Goal: Task Accomplishment & Management: Manage account settings

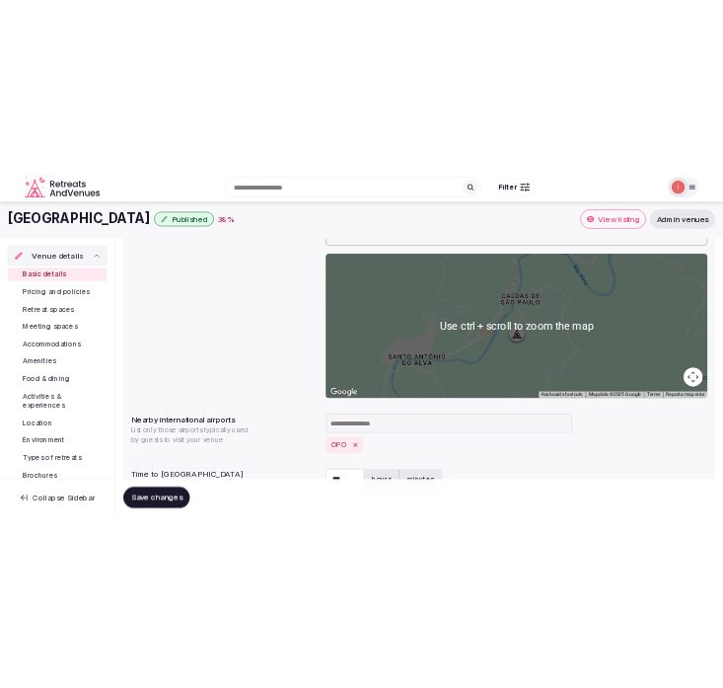
scroll to position [438, 0]
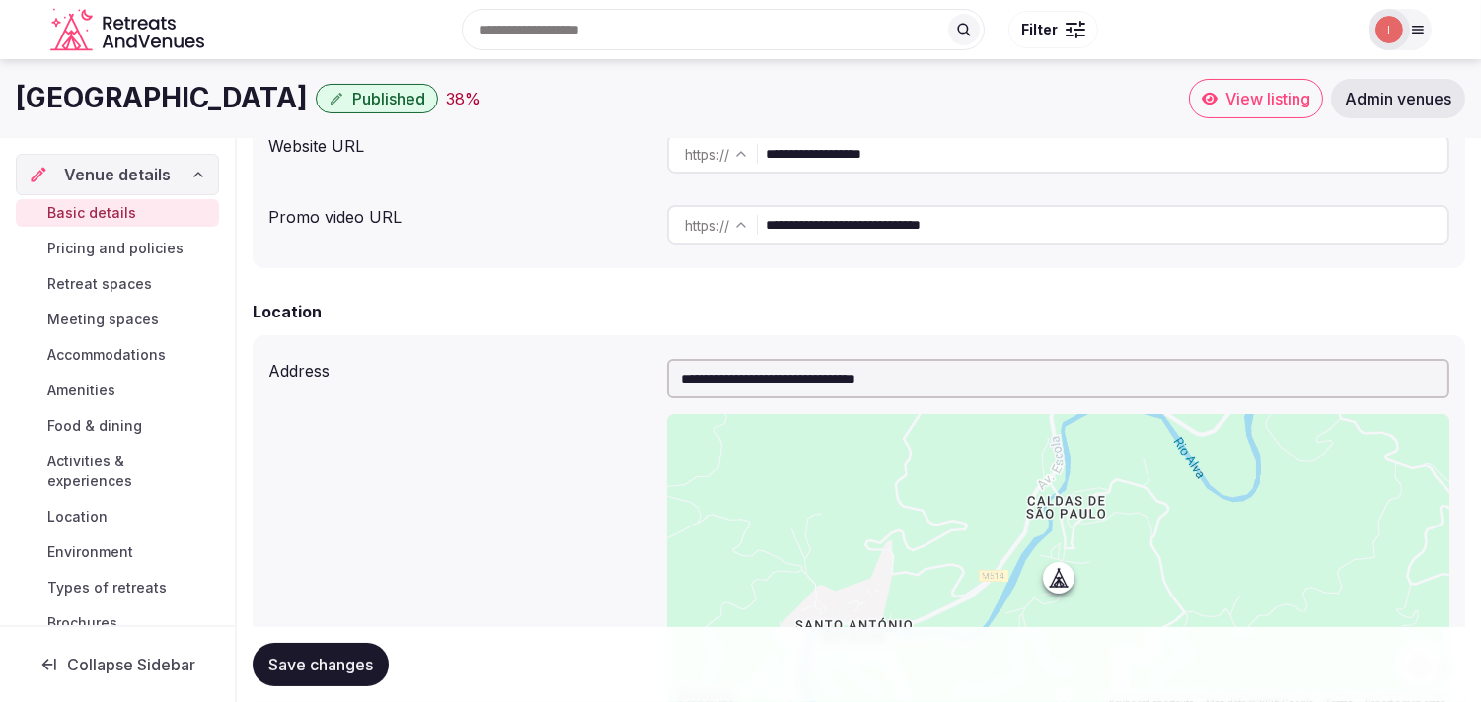
click at [855, 155] on input "**********" at bounding box center [1106, 153] width 682 height 39
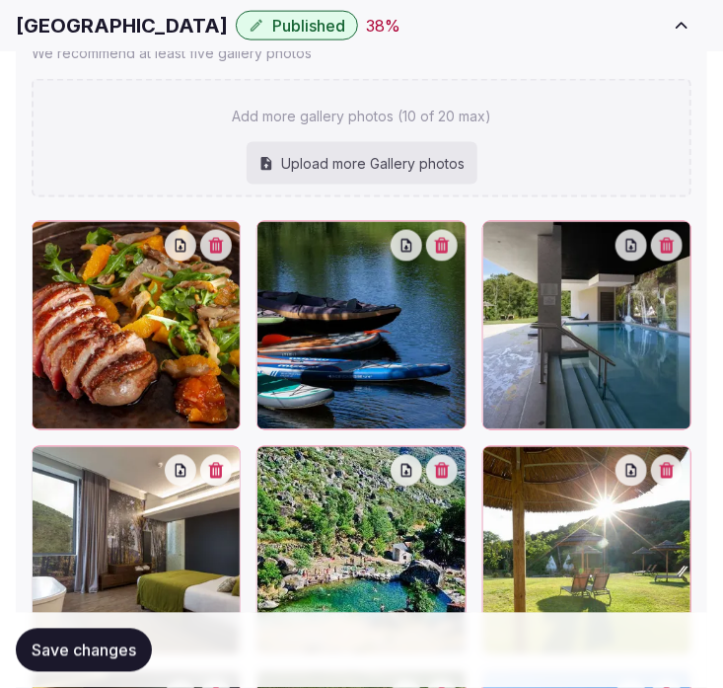
scroll to position [3069, 0]
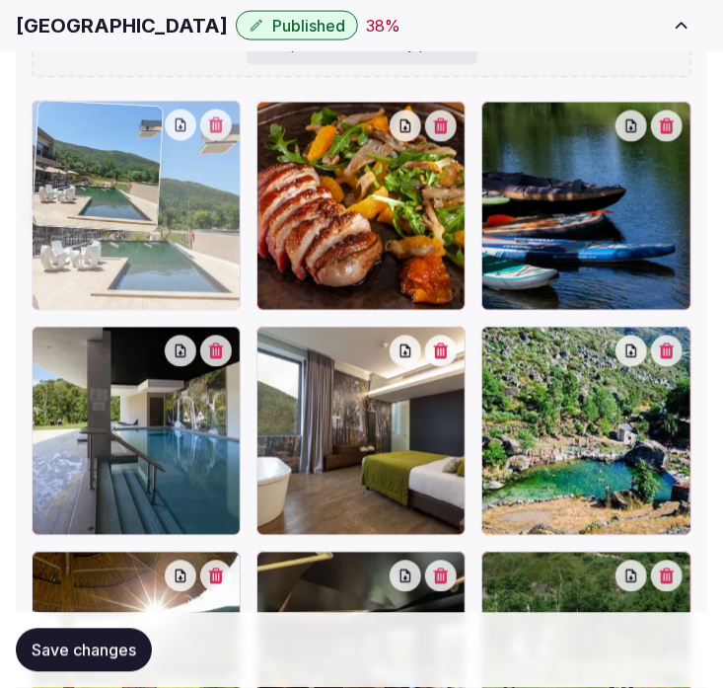
drag, startPoint x: 497, startPoint y: 567, endPoint x: 113, endPoint y: 198, distance: 532.3
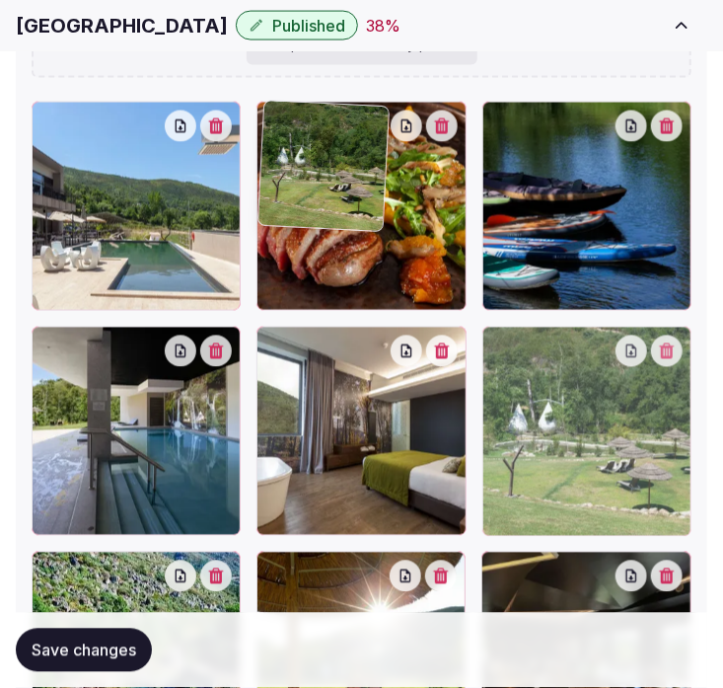
drag, startPoint x: 503, startPoint y: 565, endPoint x: 377, endPoint y: 289, distance: 303.7
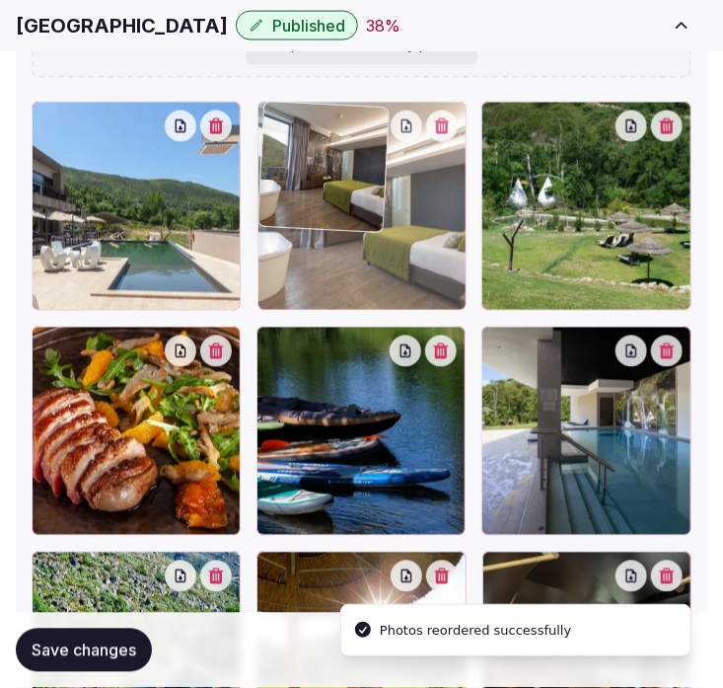
drag, startPoint x: 498, startPoint y: 330, endPoint x: 383, endPoint y: 188, distance: 183.0
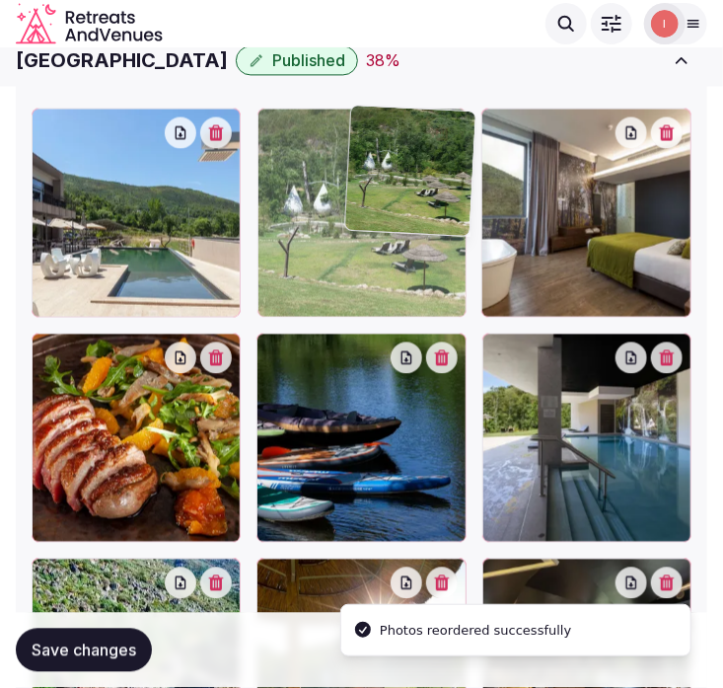
scroll to position [3043, 0]
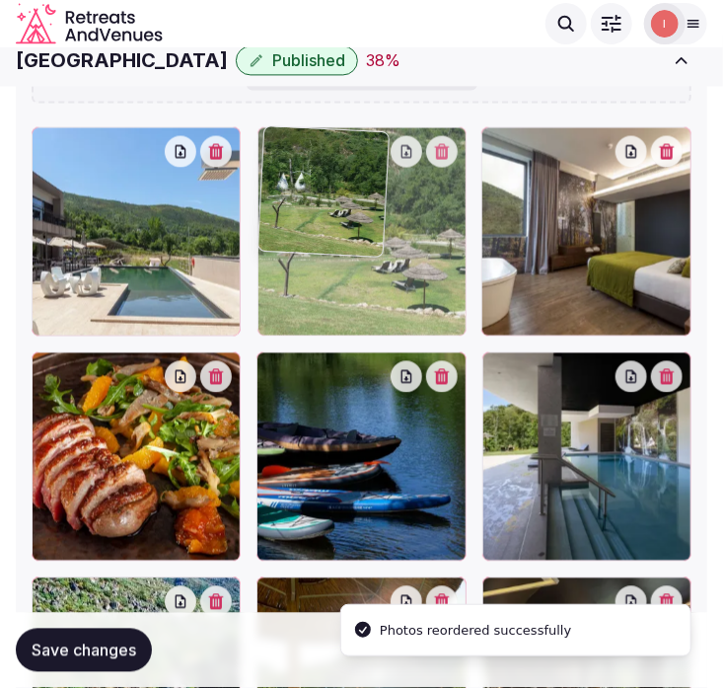
drag, startPoint x: 496, startPoint y: 114, endPoint x: 361, endPoint y: 122, distance: 135.4
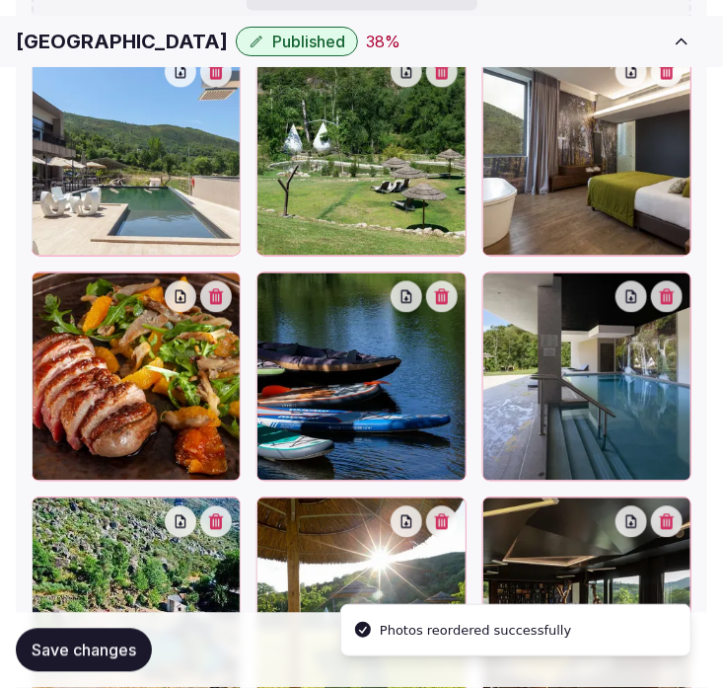
scroll to position [3262, 0]
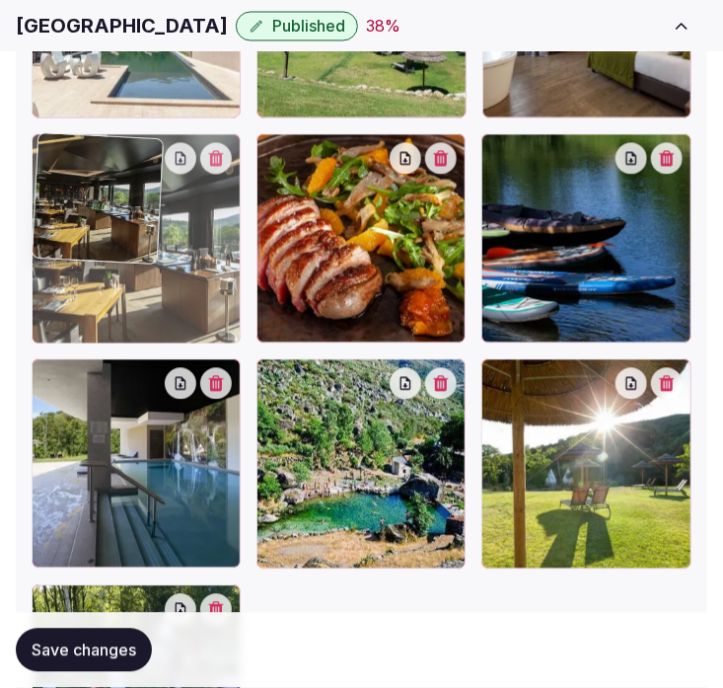
drag, startPoint x: 490, startPoint y: 372, endPoint x: 94, endPoint y: 215, distance: 426.4
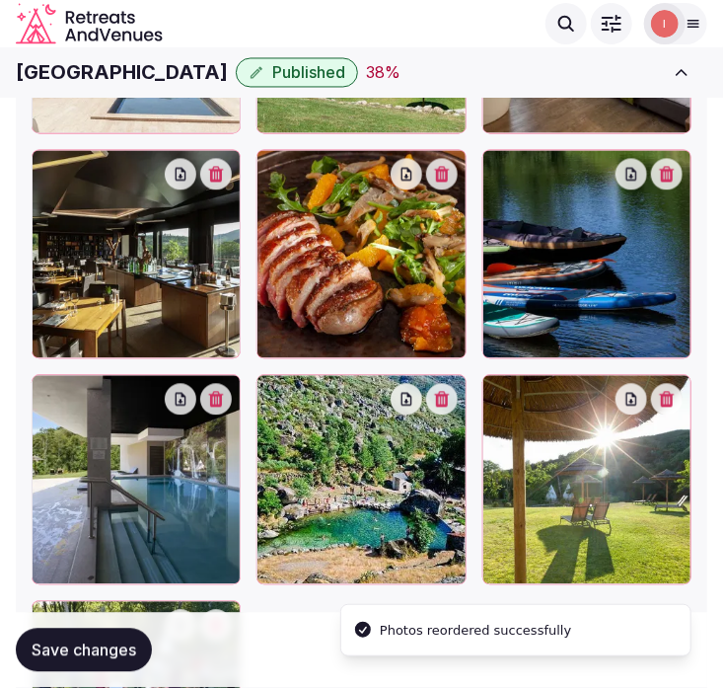
scroll to position [3371, 0]
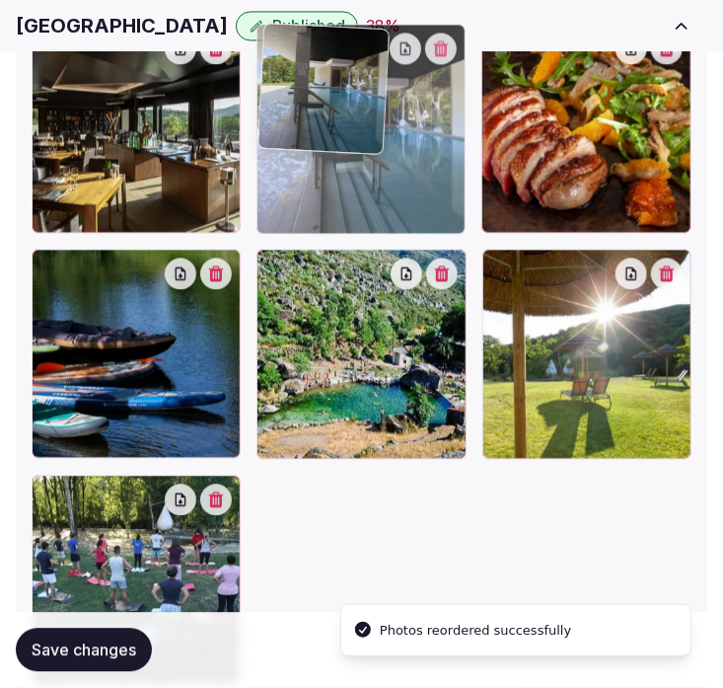
drag, startPoint x: 40, startPoint y: 261, endPoint x: 322, endPoint y: 139, distance: 306.6
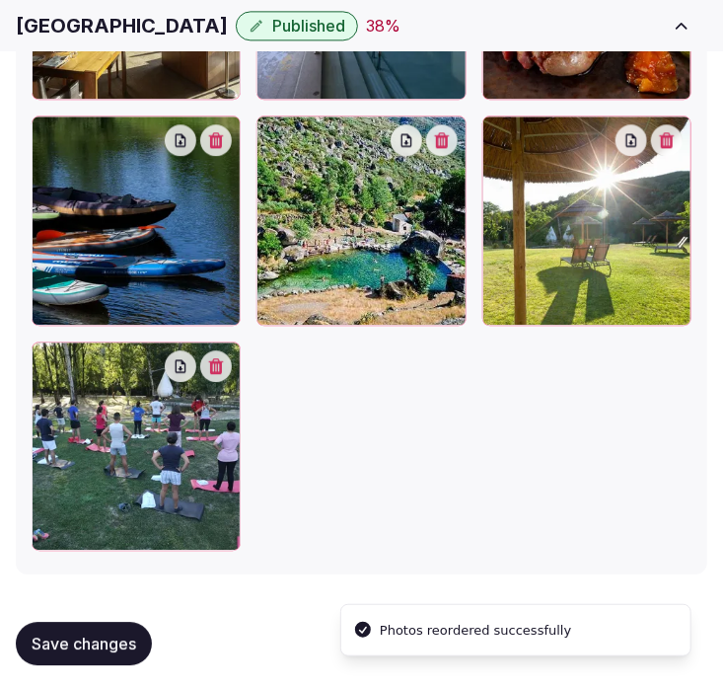
scroll to position [3512, 0]
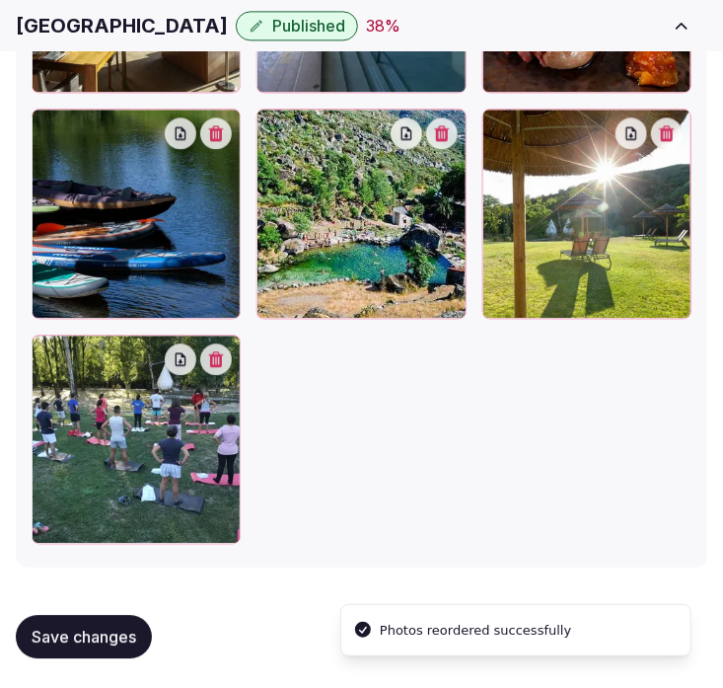
click at [95, 626] on span "Save changes" at bounding box center [84, 636] width 105 height 20
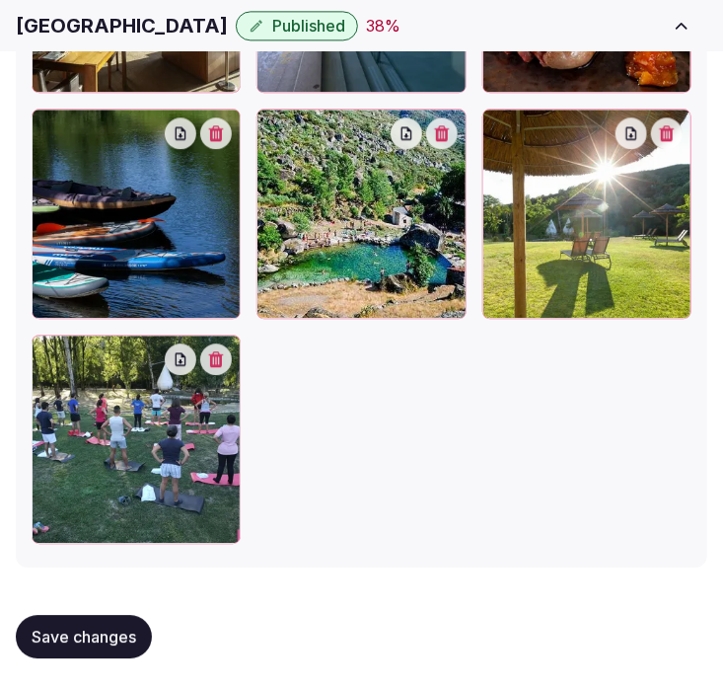
click at [86, 629] on span "Save changes" at bounding box center [84, 636] width 105 height 20
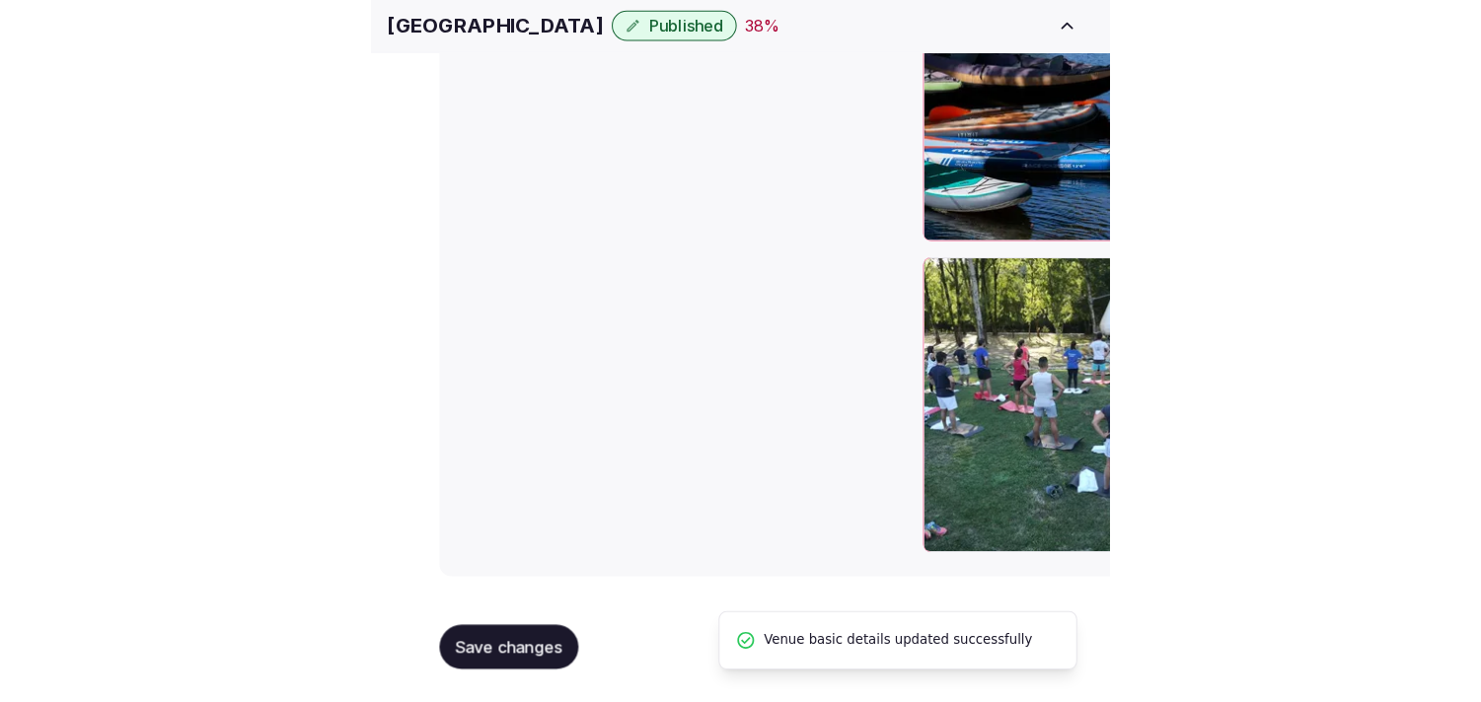
scroll to position [2638, 0]
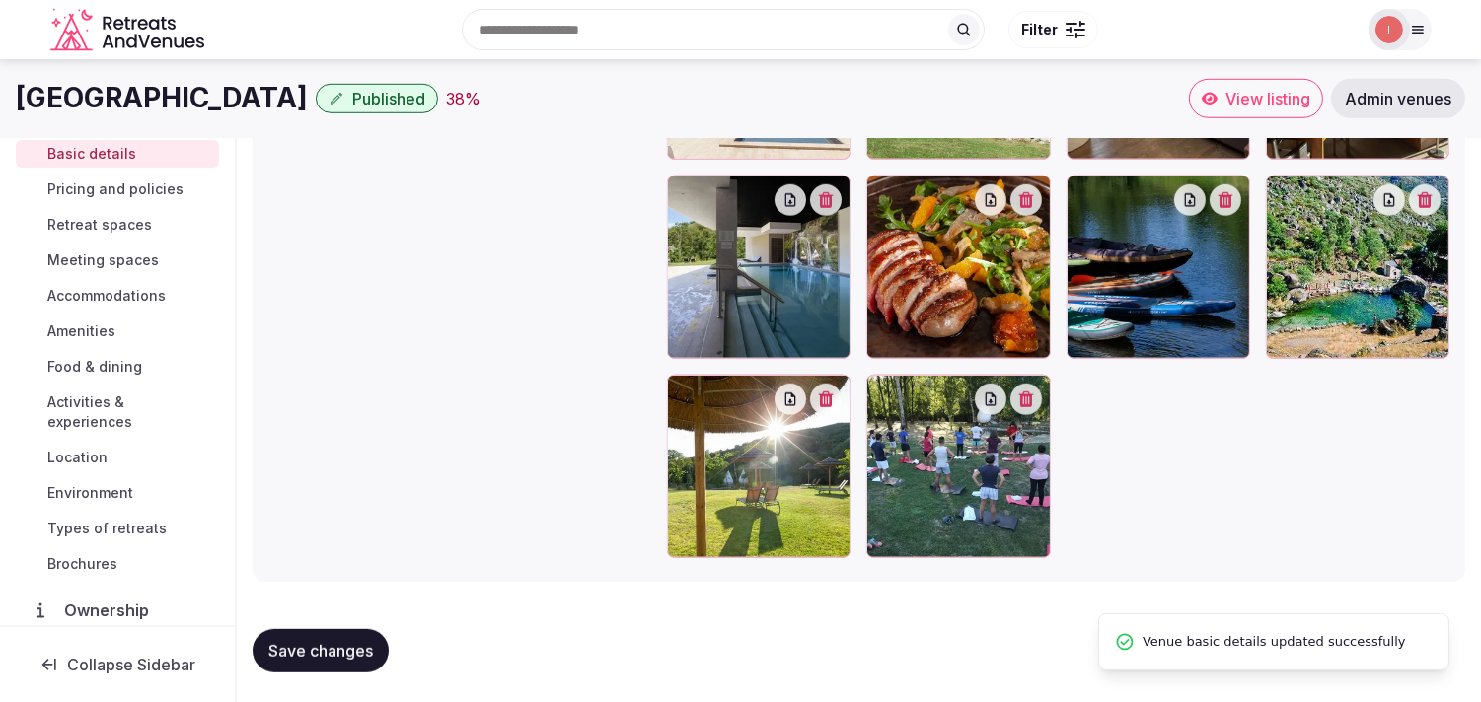
click at [121, 180] on span "Pricing and policies" at bounding box center [115, 190] width 136 height 20
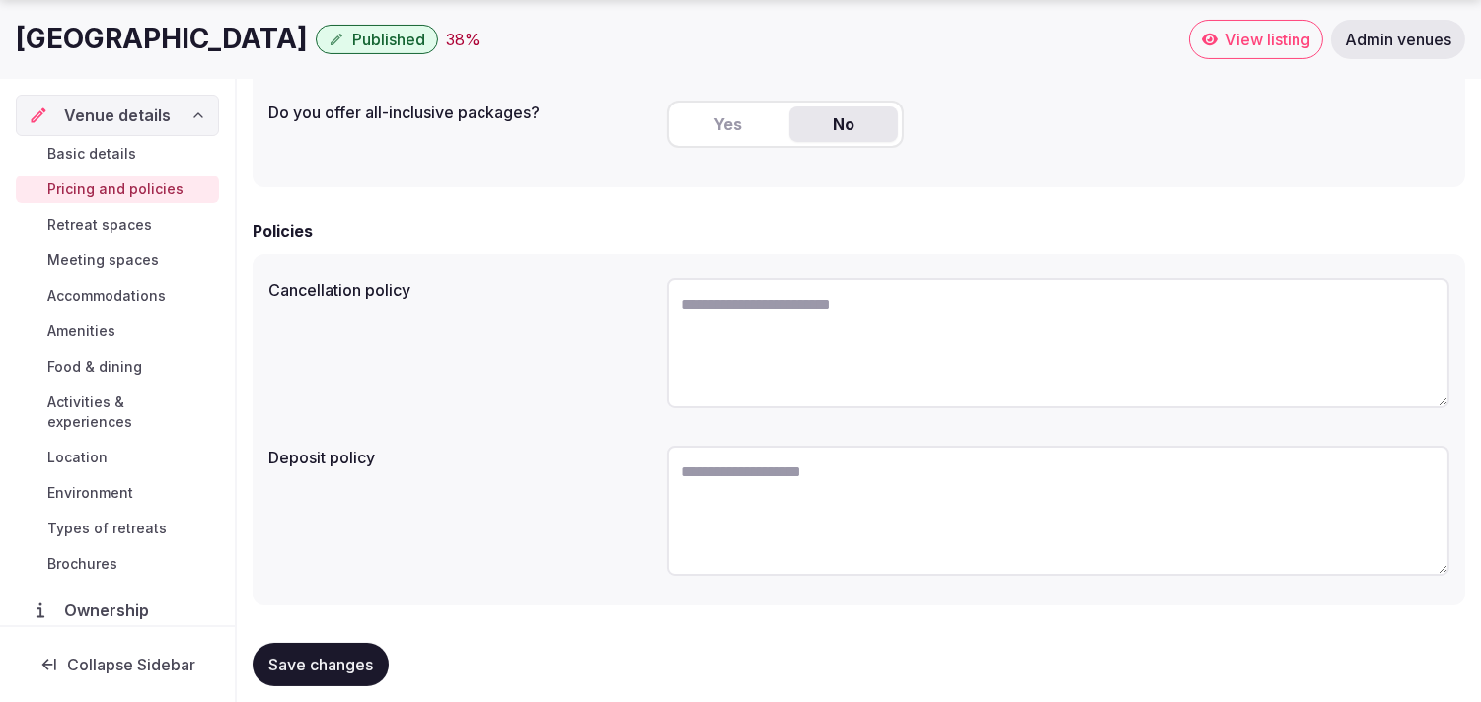
scroll to position [598, 0]
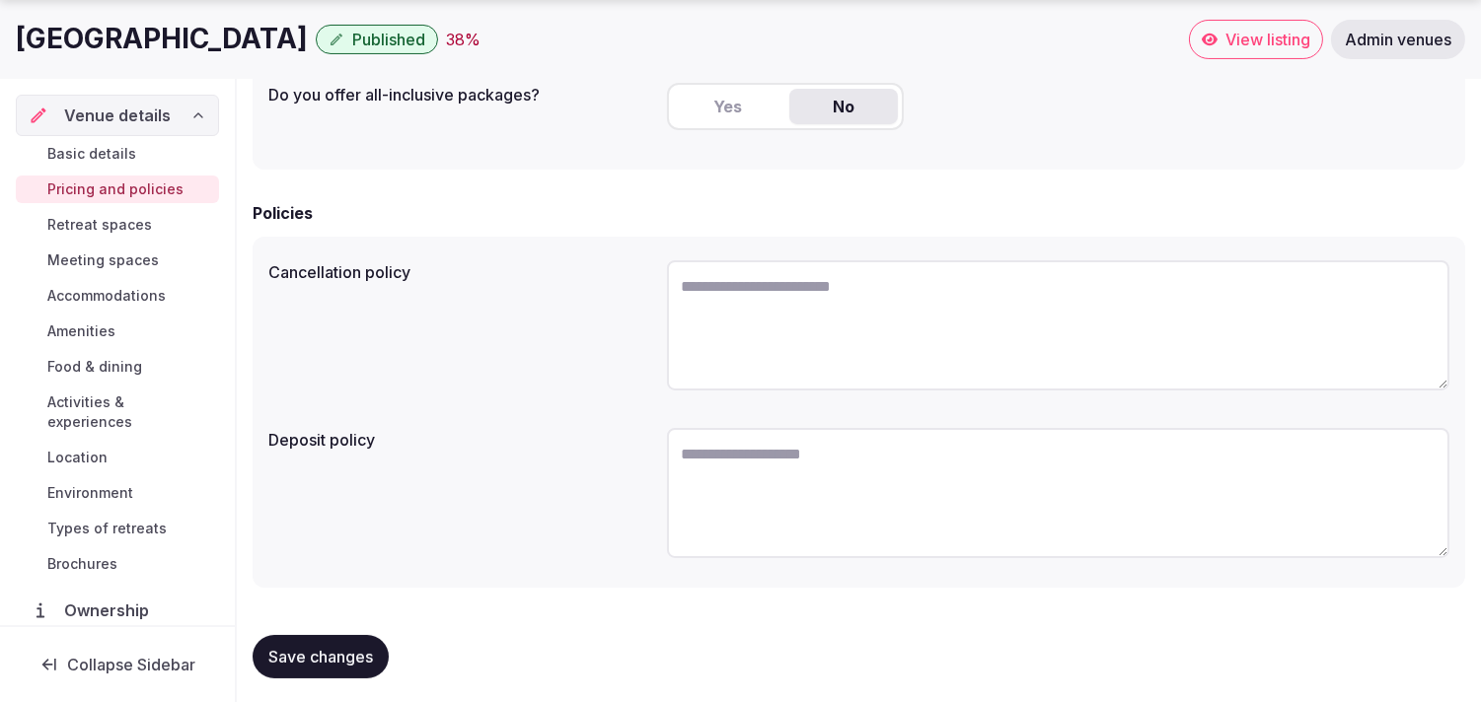
click at [301, 647] on span "Save changes" at bounding box center [320, 657] width 105 height 20
click at [94, 231] on span "Retreat spaces" at bounding box center [99, 225] width 105 height 20
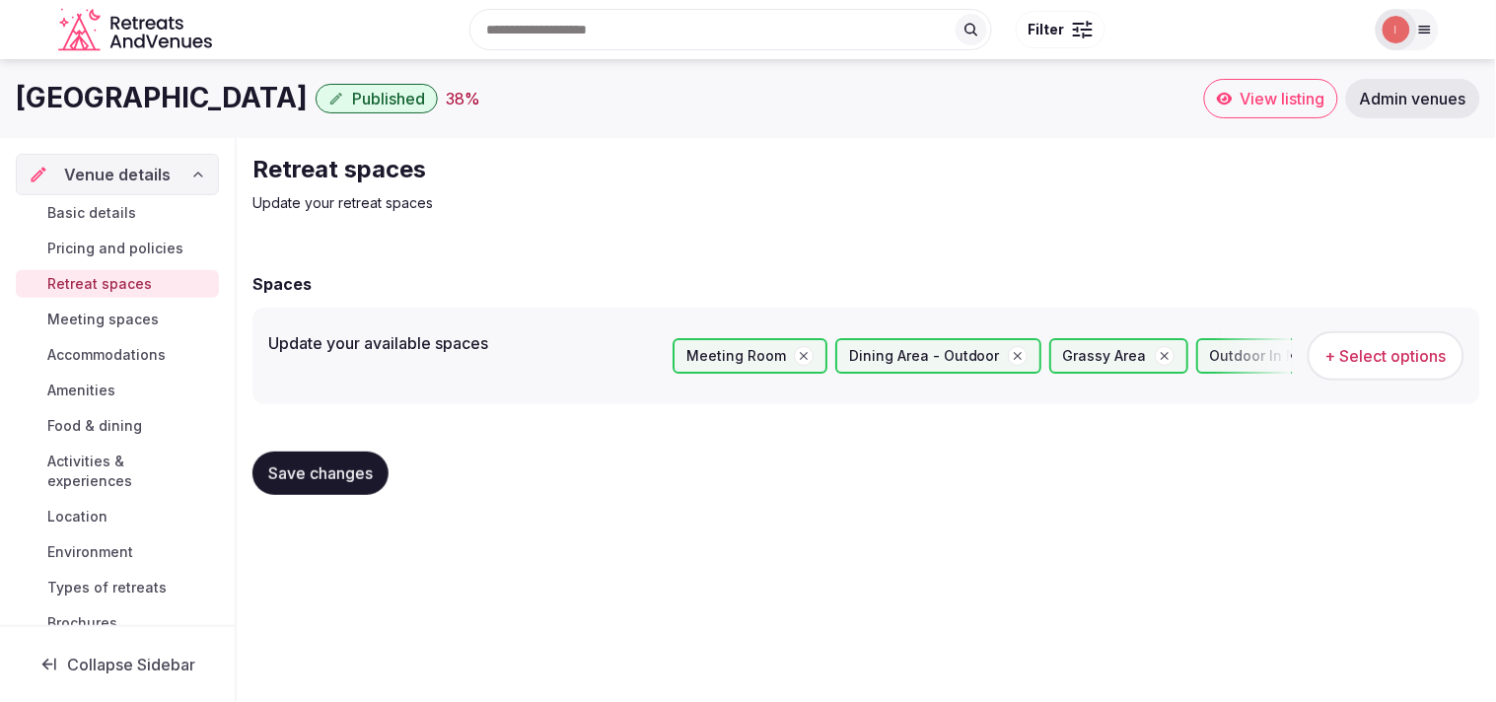
click at [104, 312] on span "Meeting spaces" at bounding box center [102, 320] width 111 height 20
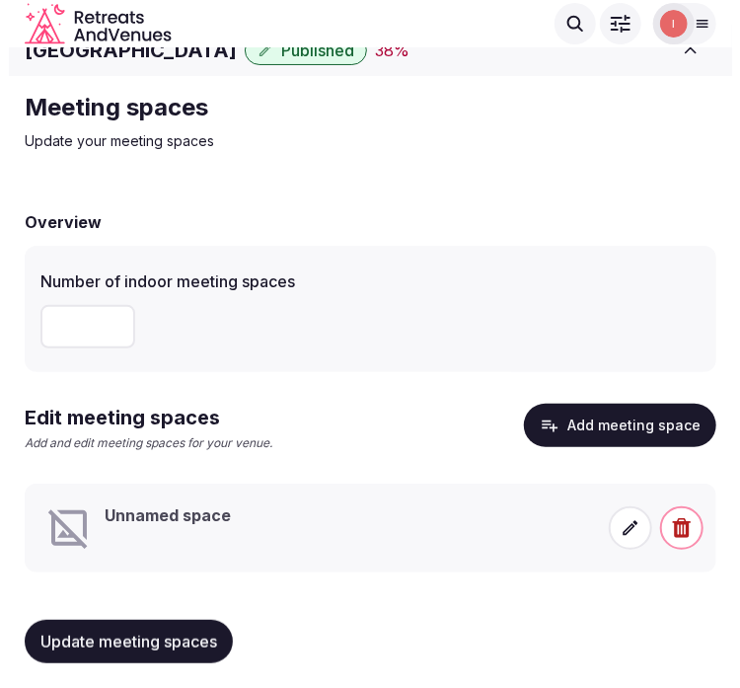
scroll to position [28, 0]
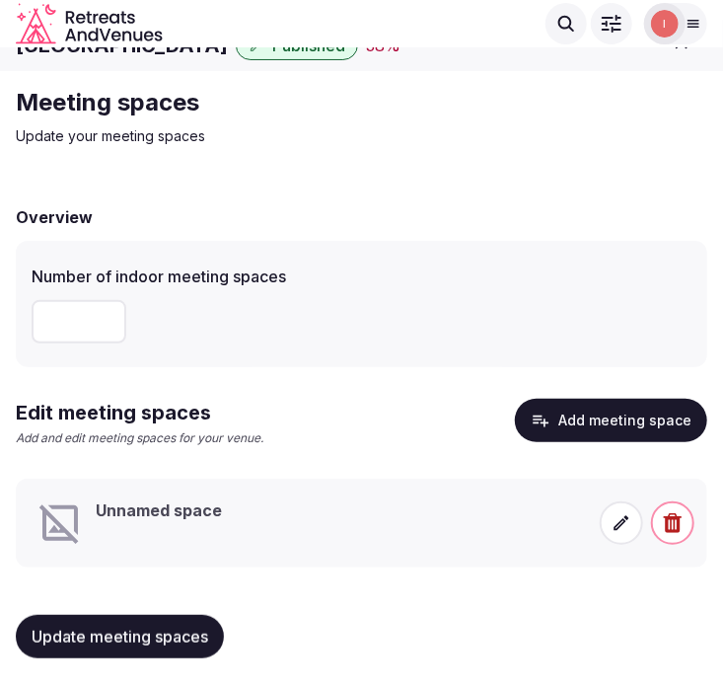
click at [250, 485] on li "Unnamed space" at bounding box center [361, 522] width 691 height 89
click at [162, 520] on div "Unnamed space" at bounding box center [159, 522] width 126 height 47
click at [211, 535] on div "Unnamed space" at bounding box center [159, 522] width 126 height 47
click at [625, 525] on icon at bounding box center [622, 523] width 20 height 20
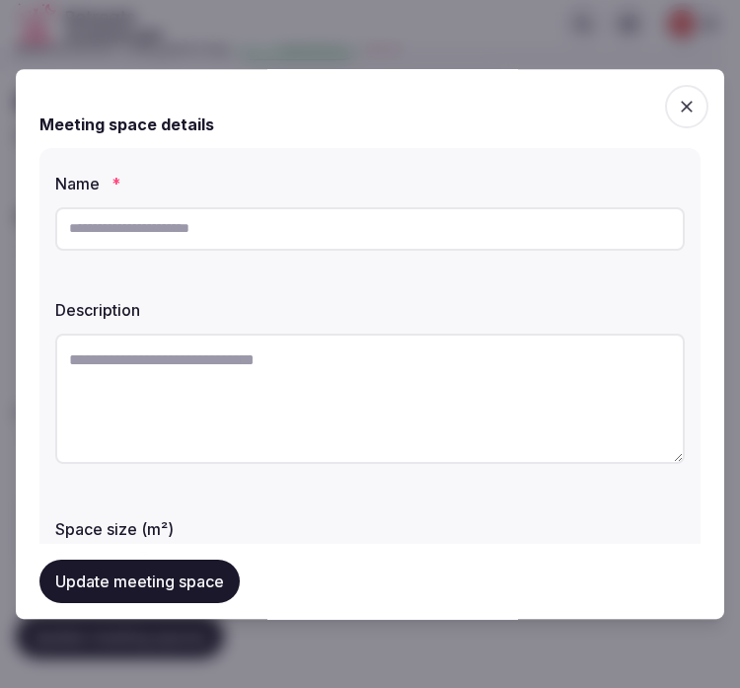
click at [452, 245] on input "text" at bounding box center [369, 228] width 629 height 43
paste input "**********"
drag, startPoint x: 171, startPoint y: 229, endPoint x: -5, endPoint y: 251, distance: 176.9
click at [0, 251] on html "**********" at bounding box center [370, 330] width 740 height 717
type input "**********"
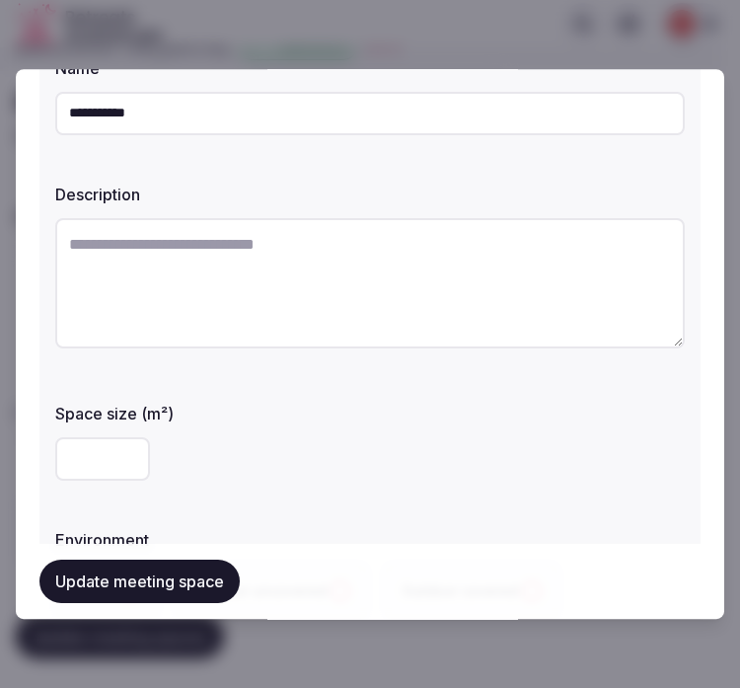
scroll to position [219, 0]
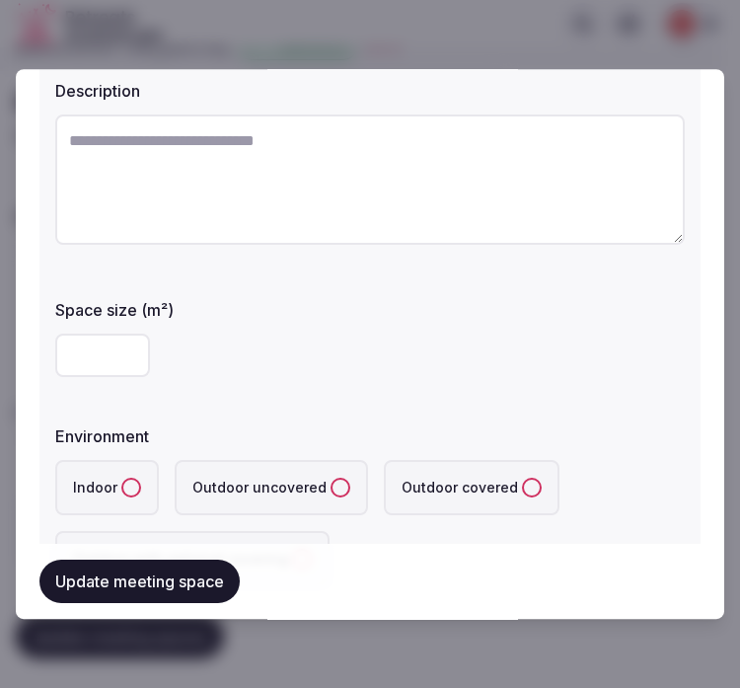
click at [386, 148] on textarea at bounding box center [369, 179] width 629 height 130
paste textarea "**********"
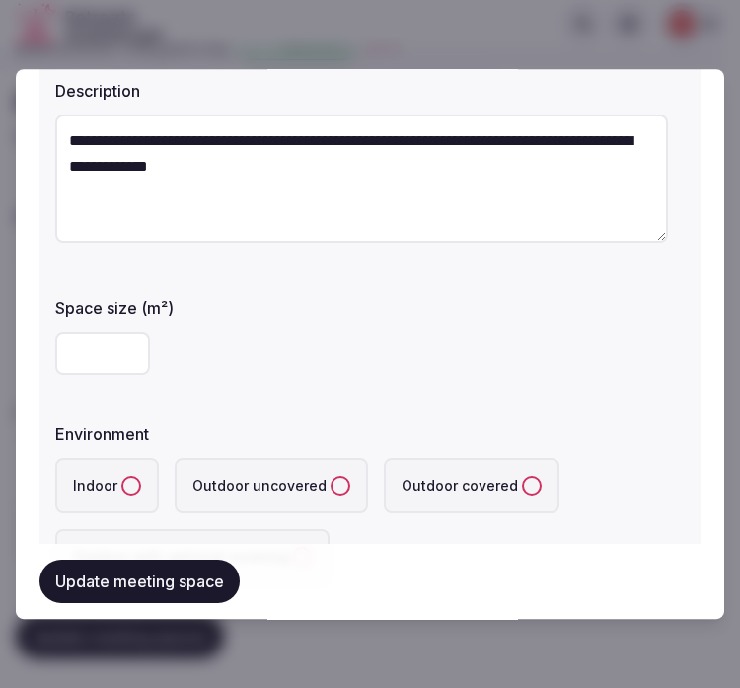
type textarea "**********"
click at [55, 371] on input "number" at bounding box center [102, 352] width 95 height 43
type input "***"
click at [121, 478] on button "Indoor" at bounding box center [131, 485] width 20 height 20
click at [123, 478] on span "button" at bounding box center [131, 485] width 16 height 16
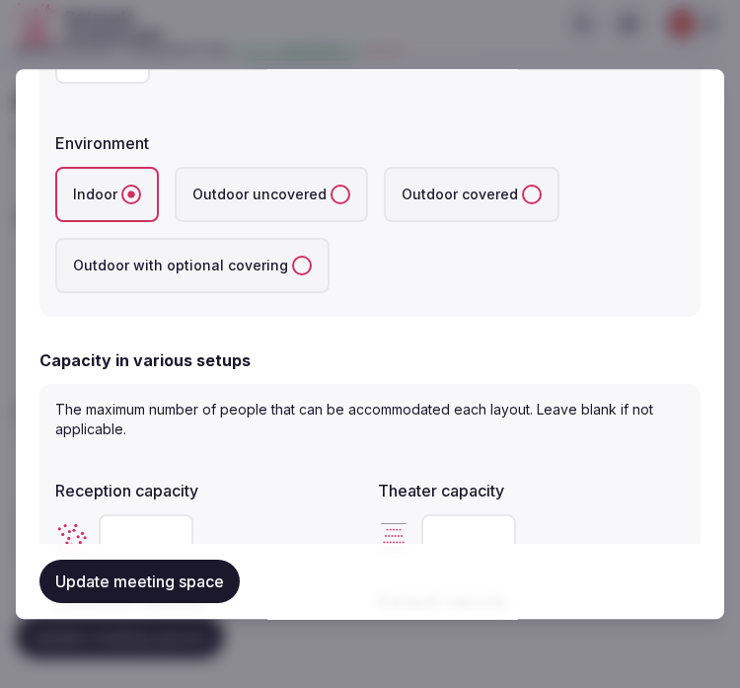
scroll to position [657, 0]
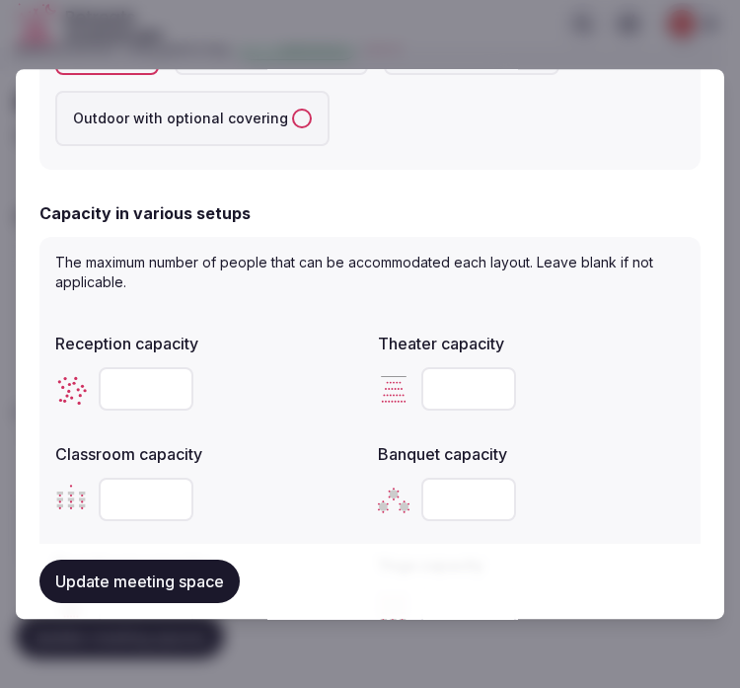
click at [449, 383] on input "number" at bounding box center [468, 388] width 95 height 43
type input "**"
click at [602, 352] on div "Theater capacity **" at bounding box center [531, 371] width 307 height 95
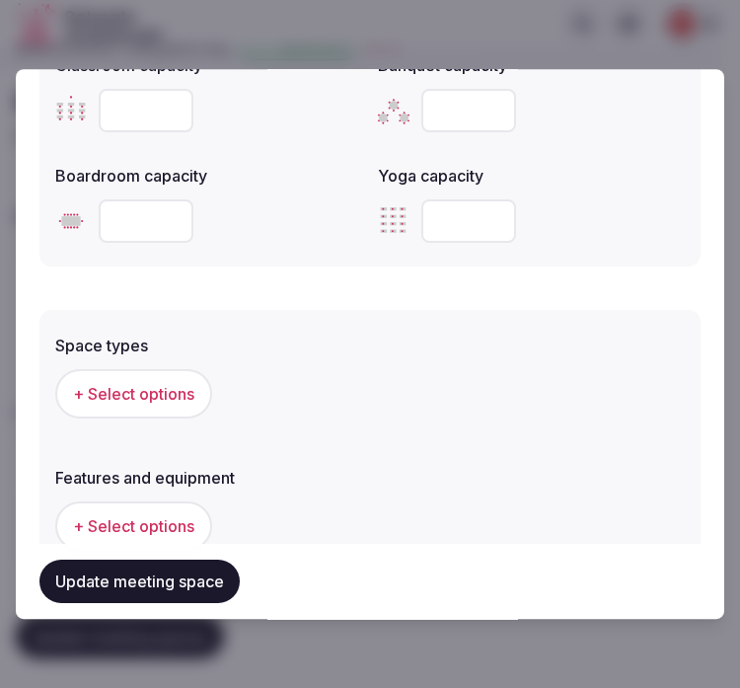
scroll to position [1205, 0]
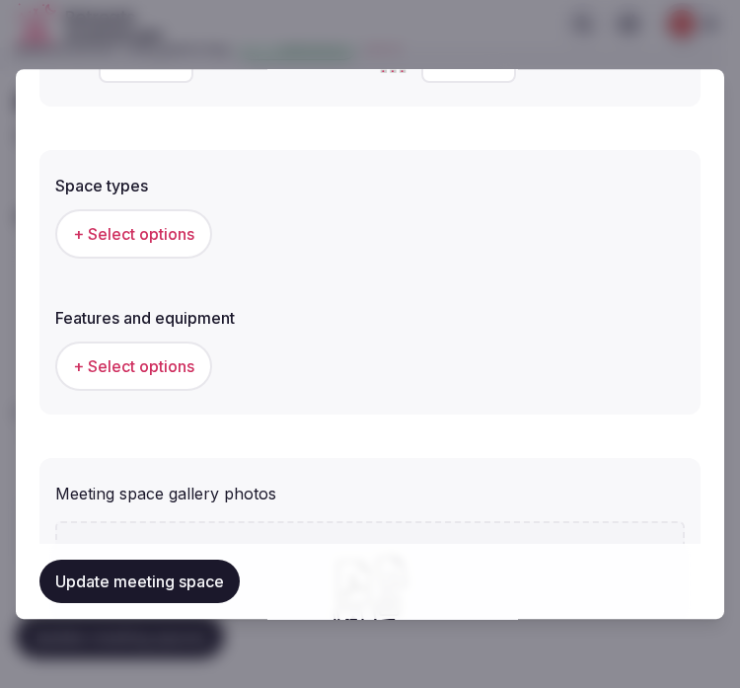
drag, startPoint x: 118, startPoint y: 232, endPoint x: 129, endPoint y: 225, distance: 12.9
click at [129, 225] on span "+ Select options" at bounding box center [133, 234] width 121 height 22
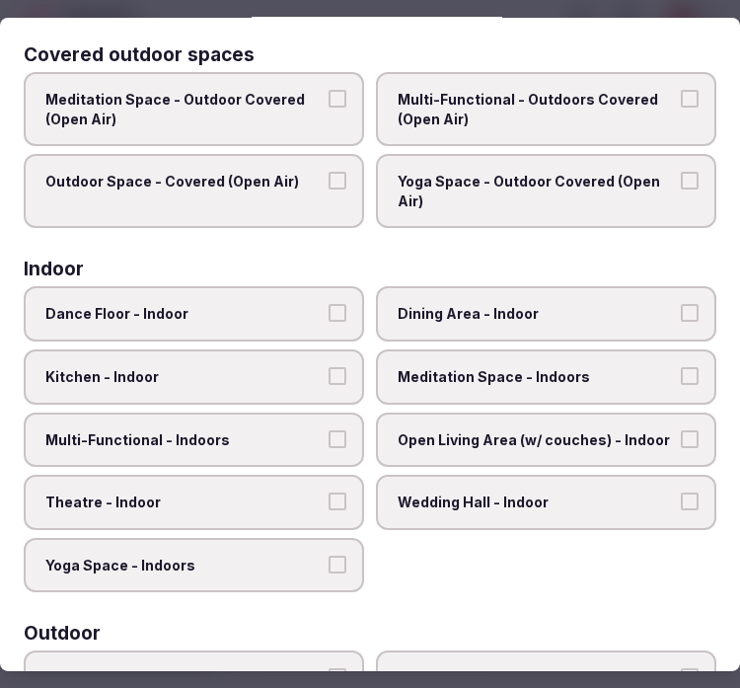
scroll to position [219, 0]
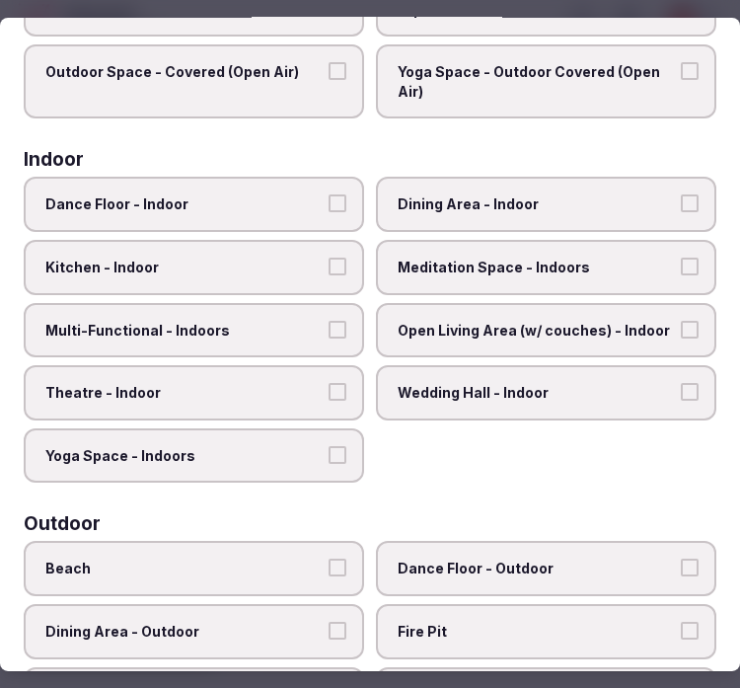
click at [250, 390] on span "Theatre - Indoor" at bounding box center [183, 393] width 277 height 20
click at [328, 390] on button "Theatre - Indoor" at bounding box center [337, 392] width 18 height 18
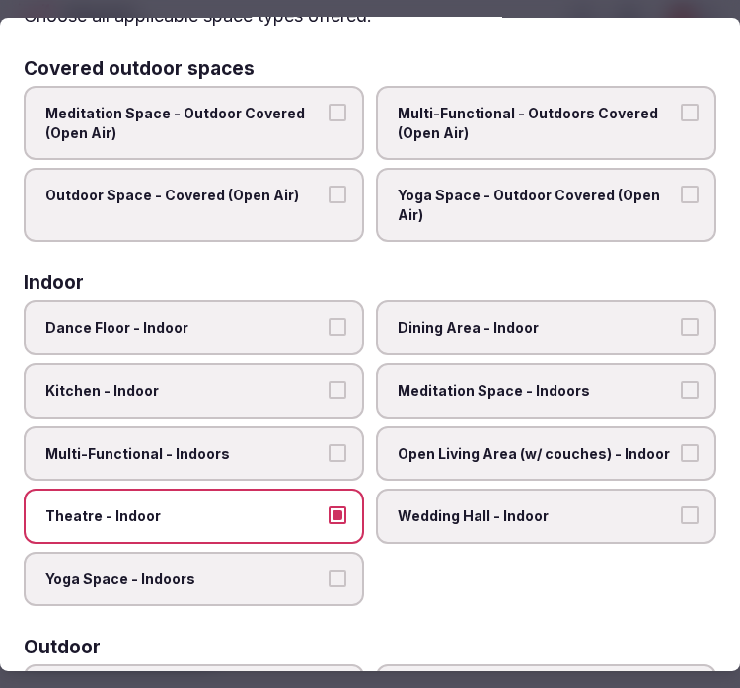
scroll to position [0, 0]
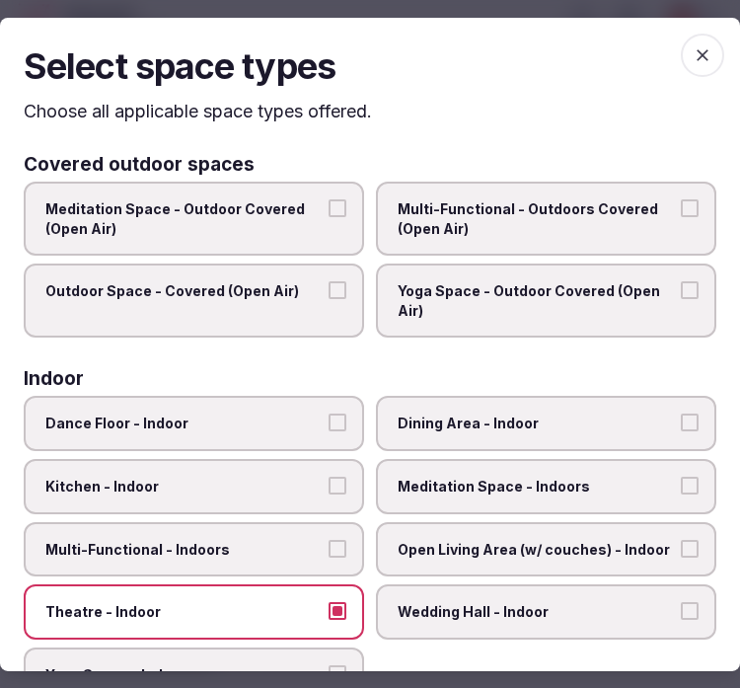
click at [694, 55] on icon "button" at bounding box center [702, 54] width 20 height 20
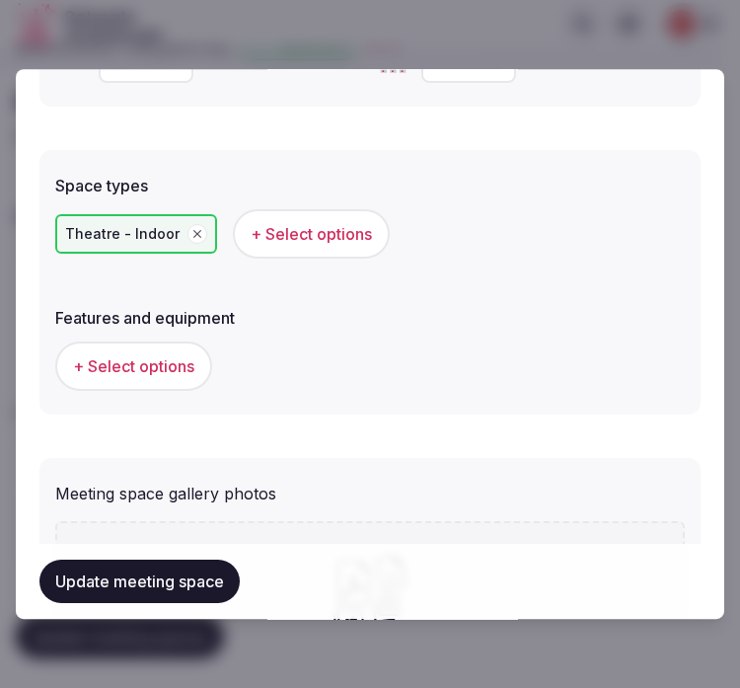
scroll to position [1315, 0]
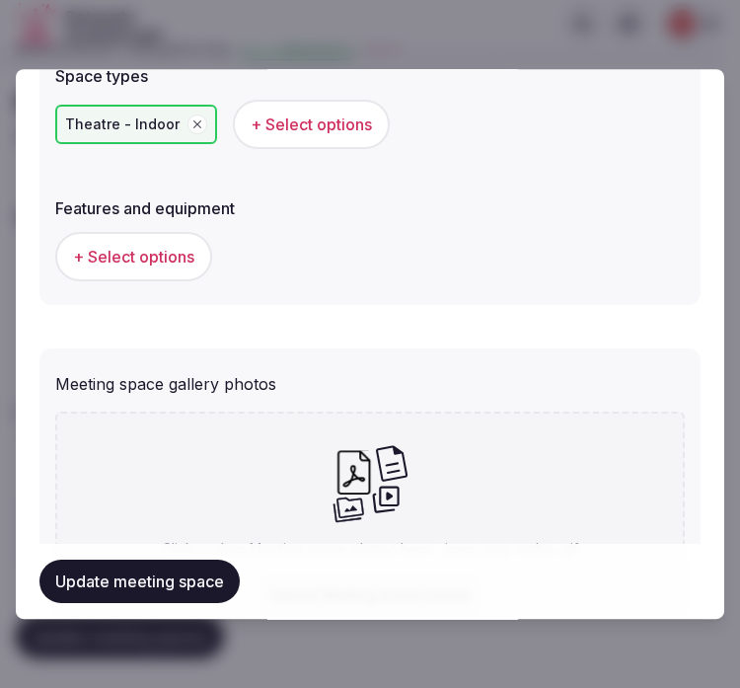
click at [169, 259] on span "+ Select options" at bounding box center [133, 257] width 121 height 22
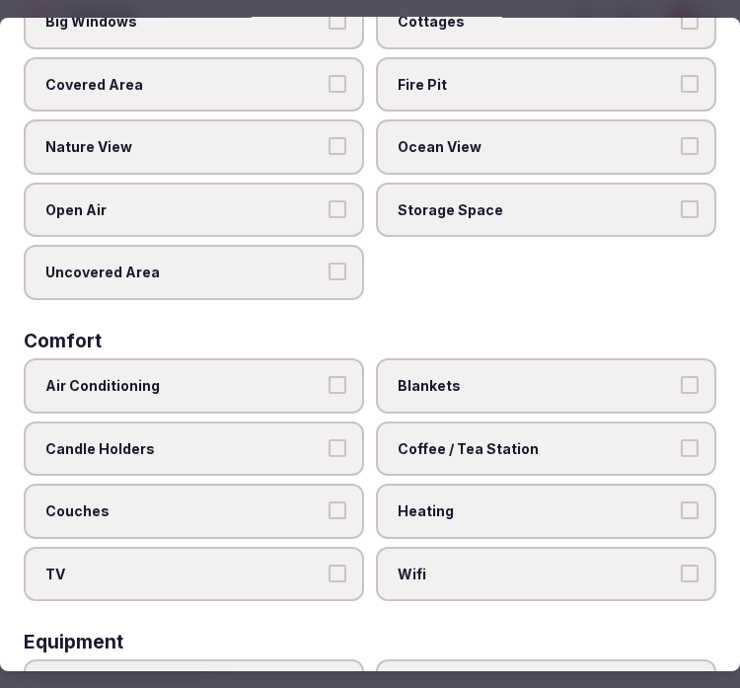
scroll to position [219, 0]
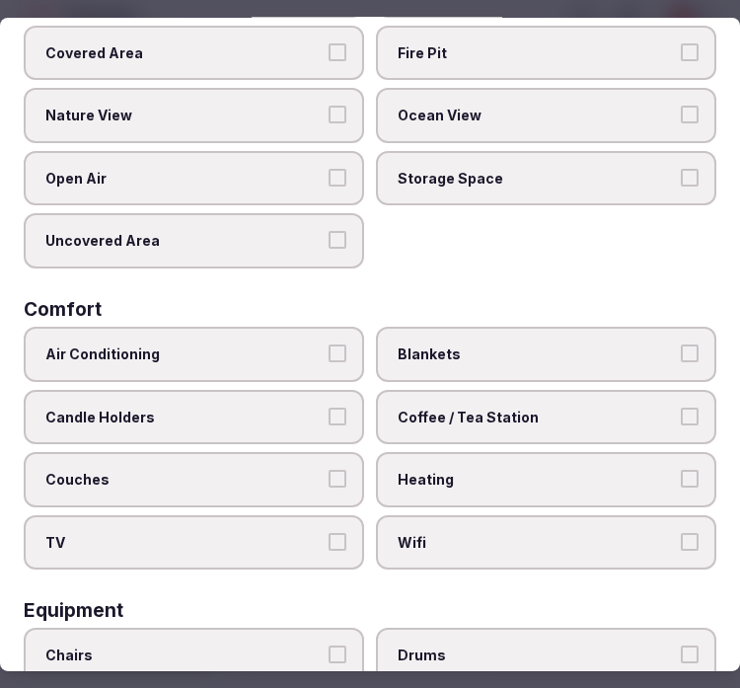
click at [201, 347] on span "Air Conditioning" at bounding box center [183, 354] width 277 height 20
click at [328, 347] on button "Air Conditioning" at bounding box center [337, 353] width 18 height 18
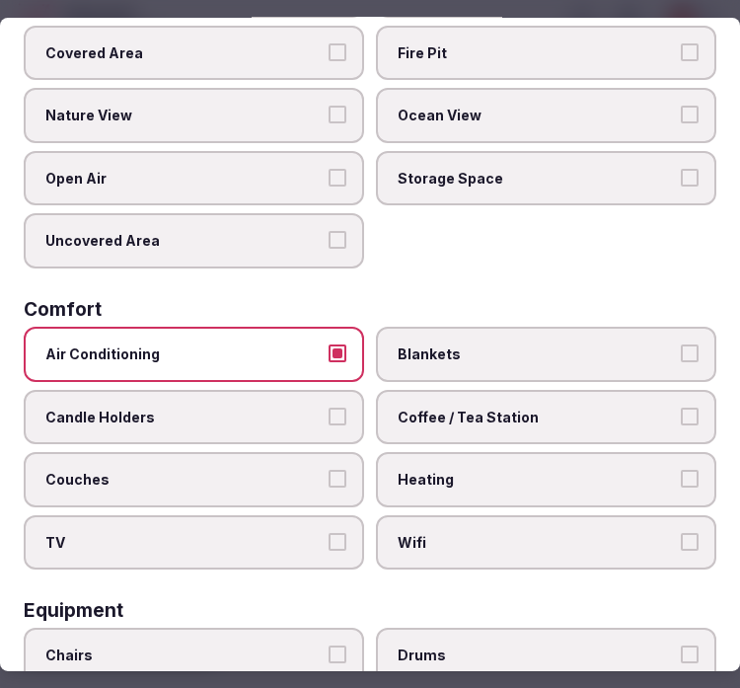
click at [412, 533] on span "Wifi" at bounding box center [536, 543] width 277 height 20
click at [681, 533] on button "Wifi" at bounding box center [690, 542] width 18 height 18
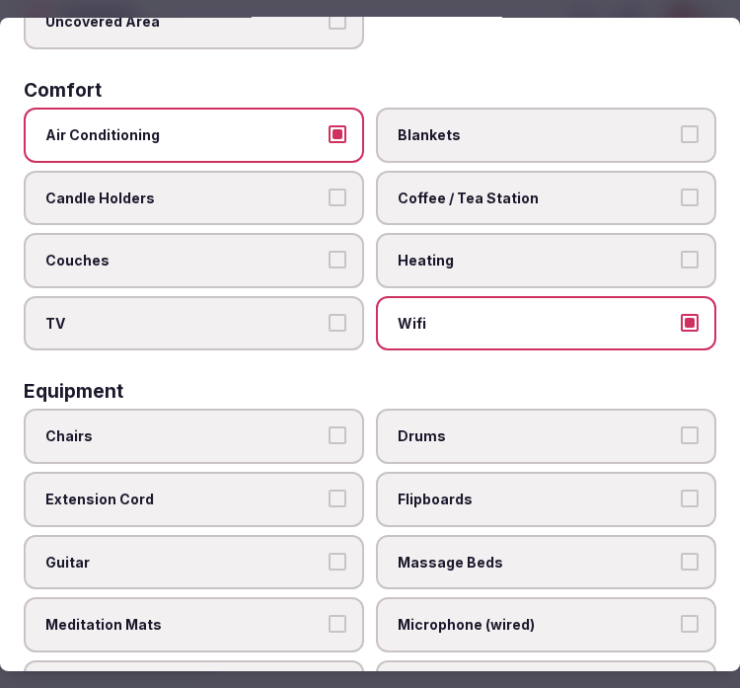
scroll to position [657, 0]
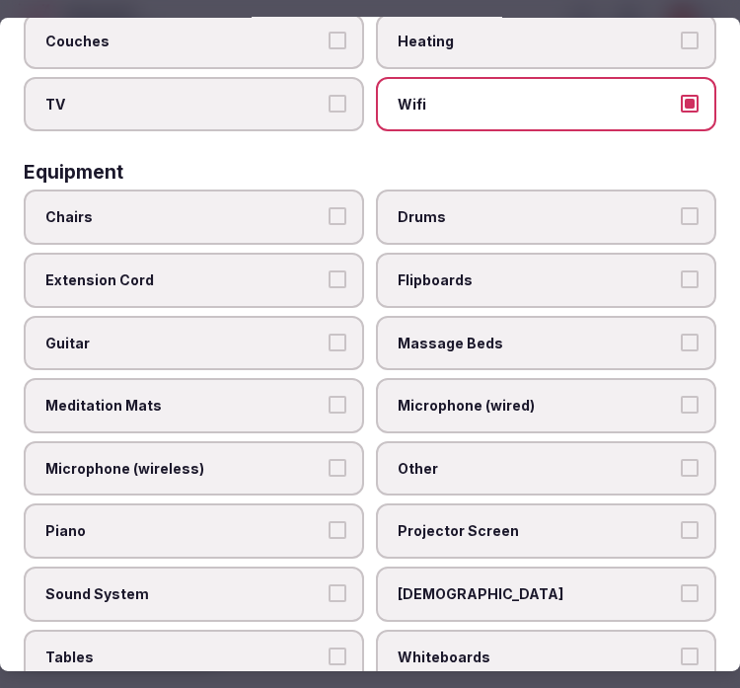
click at [270, 207] on span "Chairs" at bounding box center [183, 217] width 277 height 20
click at [328, 207] on button "Chairs" at bounding box center [337, 216] width 18 height 18
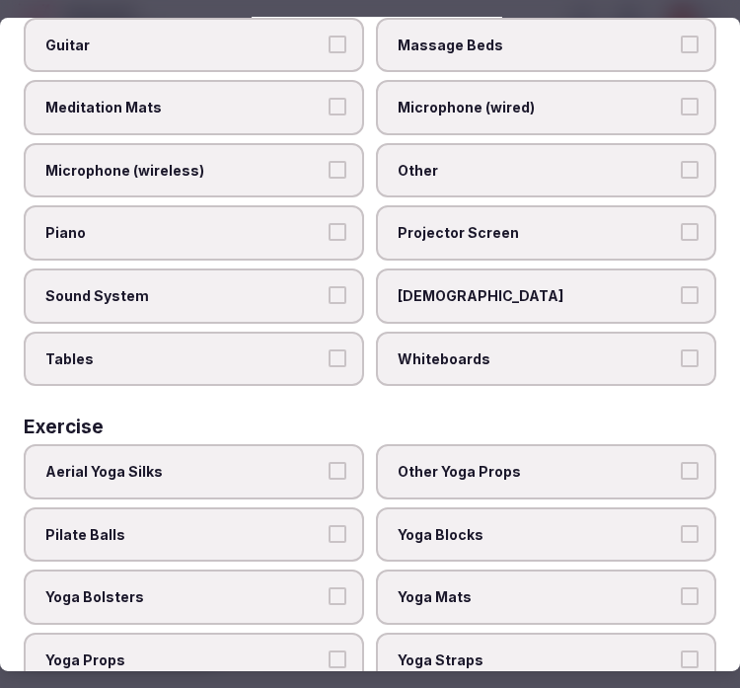
scroll to position [845, 0]
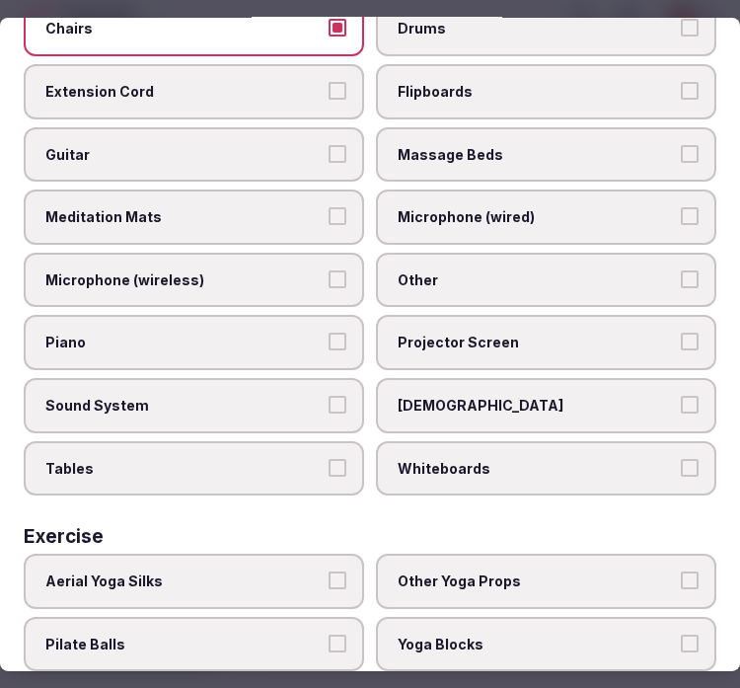
click at [309, 441] on label "Tables" at bounding box center [194, 468] width 340 height 55
click at [328, 459] on button "Tables" at bounding box center [337, 468] width 18 height 18
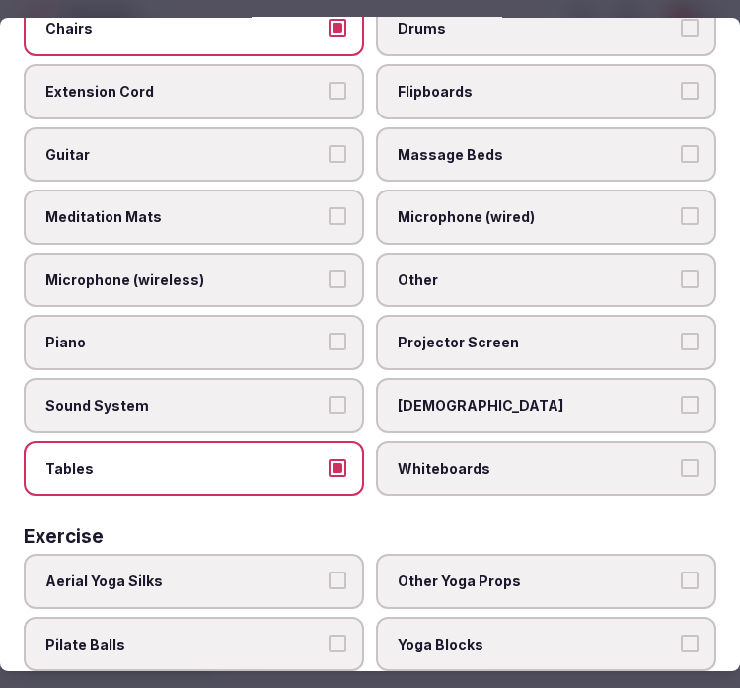
click at [308, 441] on label "Tables" at bounding box center [194, 468] width 340 height 55
click at [328, 459] on button "Tables" at bounding box center [337, 468] width 18 height 18
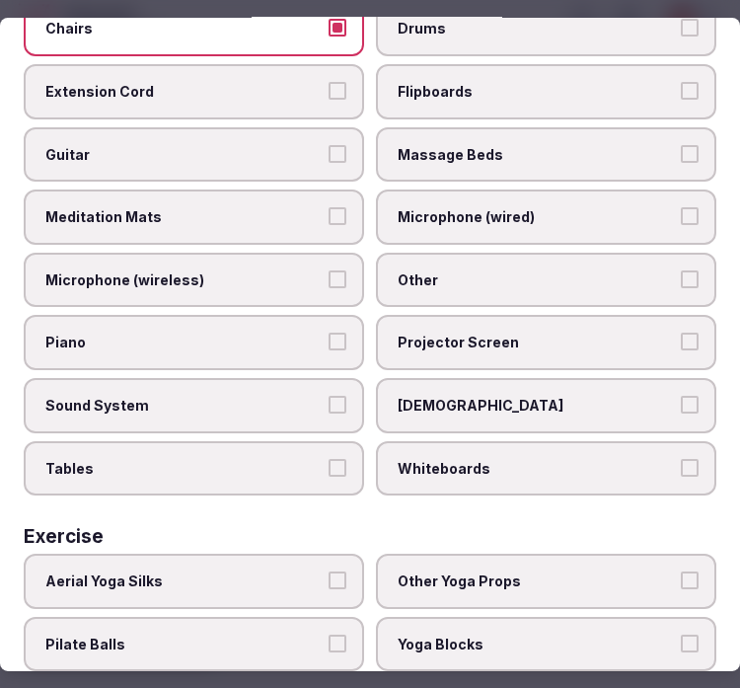
click at [468, 270] on span "Other" at bounding box center [536, 280] width 277 height 20
click at [681, 270] on button "Other" at bounding box center [690, 279] width 18 height 18
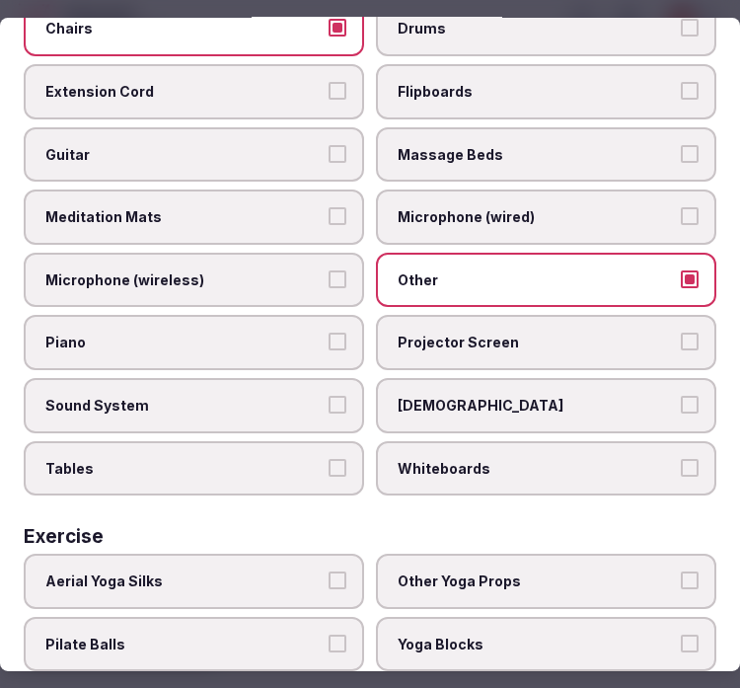
click at [490, 328] on label "Projector Screen" at bounding box center [546, 342] width 340 height 55
click at [681, 332] on button "Projector Screen" at bounding box center [690, 341] width 18 height 18
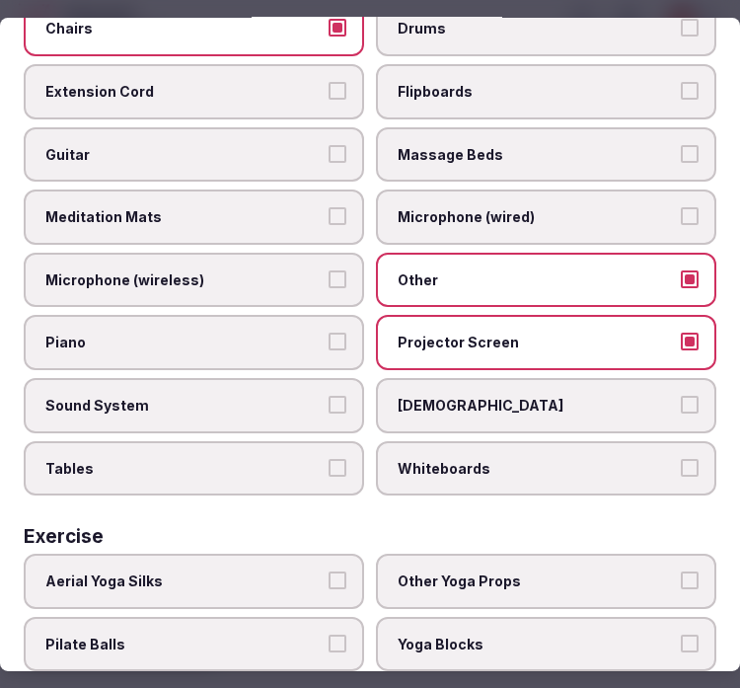
click at [293, 396] on span "Sound System" at bounding box center [183, 406] width 277 height 20
click at [328, 396] on button "Sound System" at bounding box center [337, 405] width 18 height 18
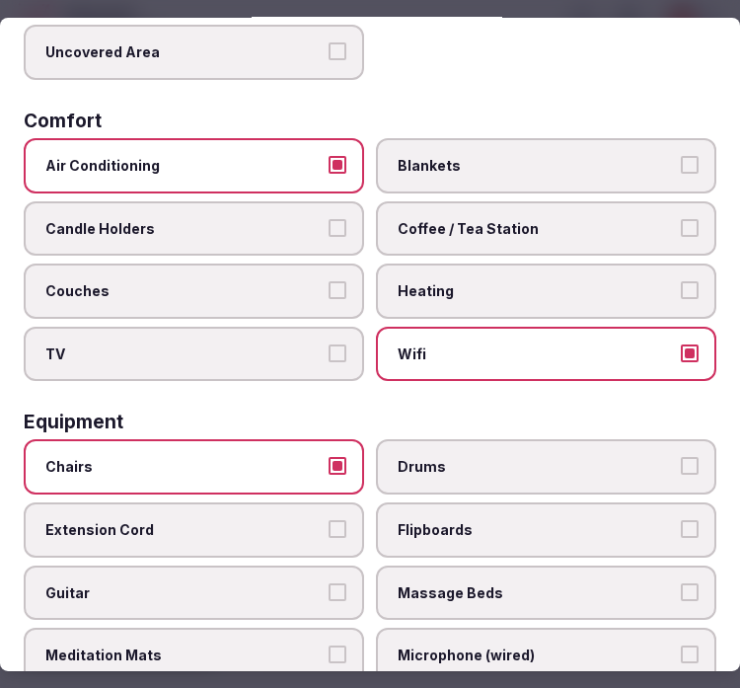
scroll to position [0, 0]
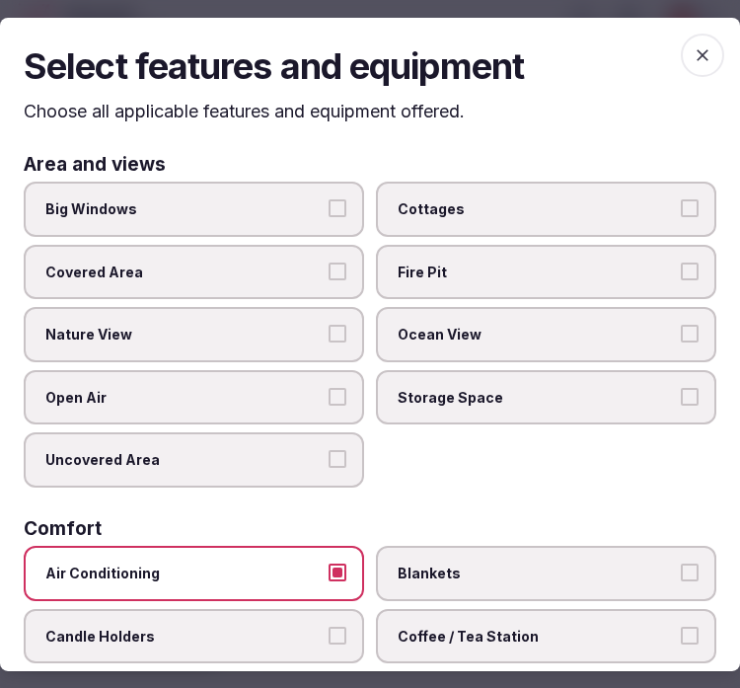
click at [697, 44] on span "button" at bounding box center [702, 54] width 43 height 43
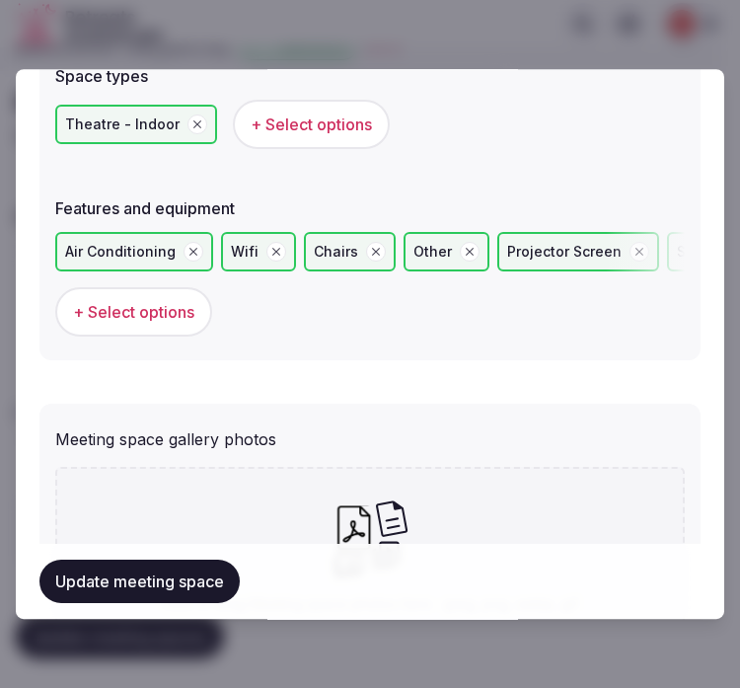
click at [198, 582] on button "Update meeting space" at bounding box center [139, 580] width 200 height 43
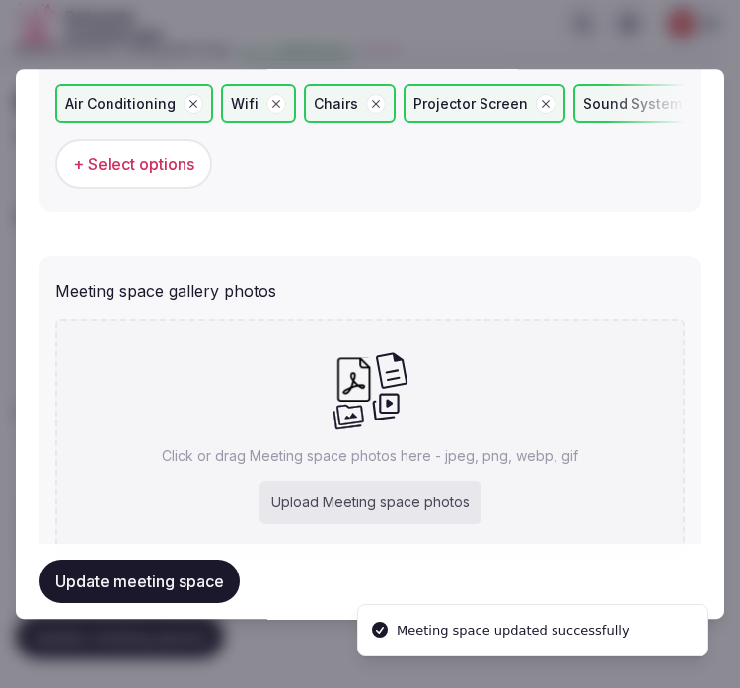
scroll to position [1527, 0]
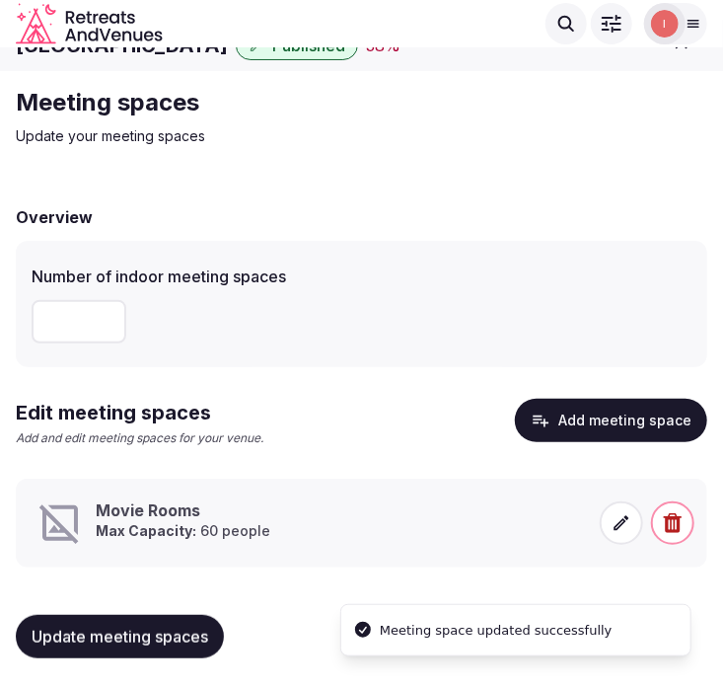
click at [607, 515] on span at bounding box center [621, 522] width 43 height 43
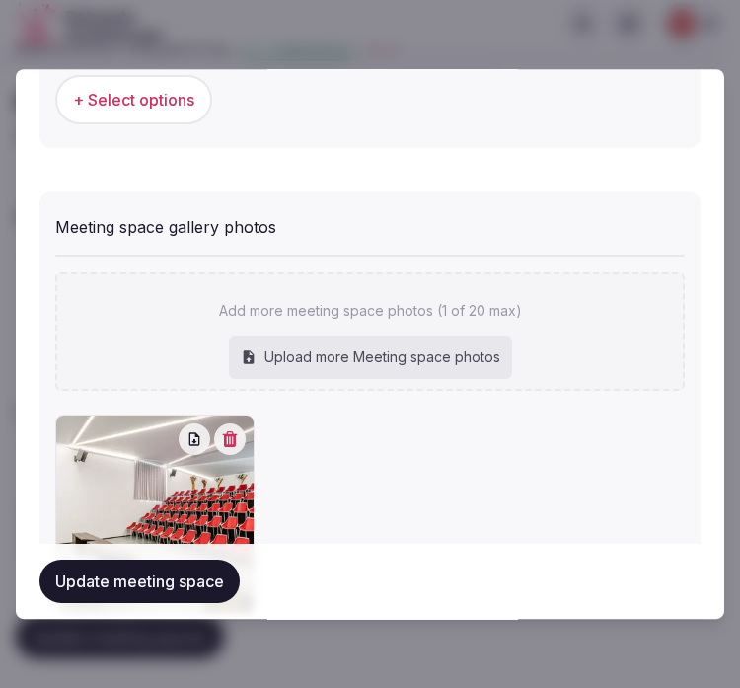
click at [668, 208] on div "Meeting space gallery photos Add more meeting space photos (1 of 20 max) Upload…" at bounding box center [369, 415] width 661 height 446
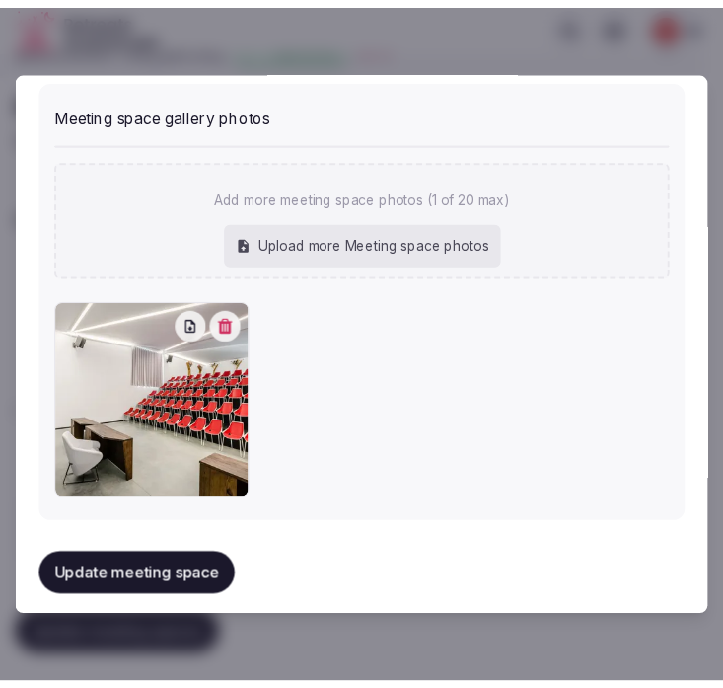
scroll to position [1645, 0]
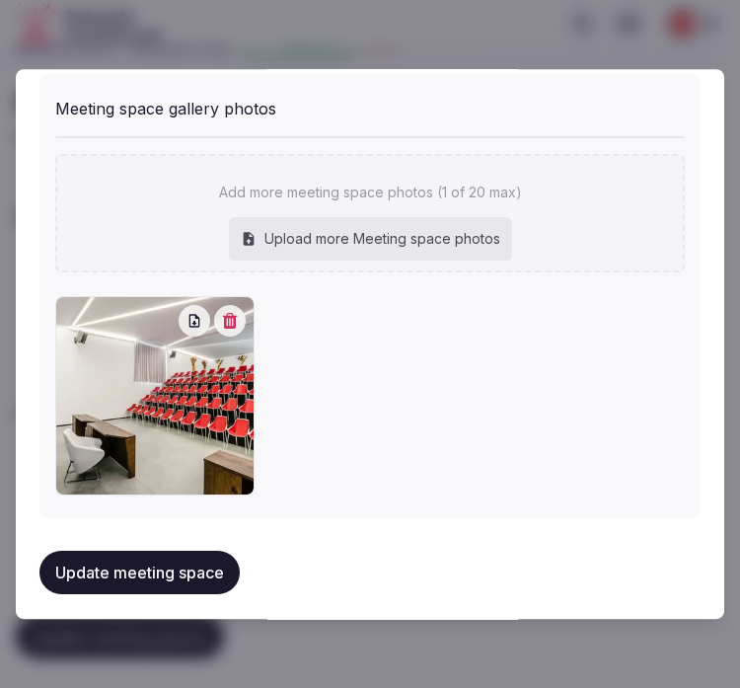
click at [143, 559] on button "Update meeting space" at bounding box center [139, 572] width 200 height 43
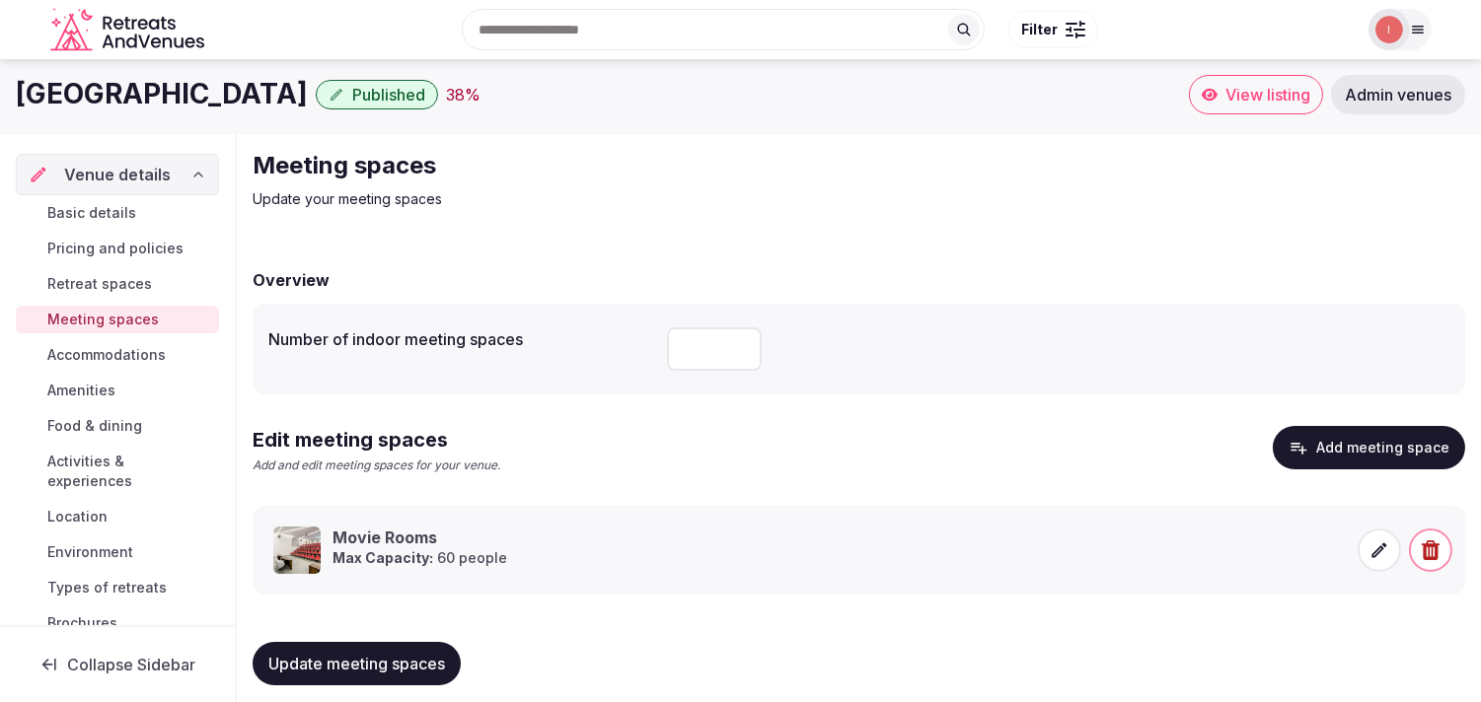
scroll to position [18, 0]
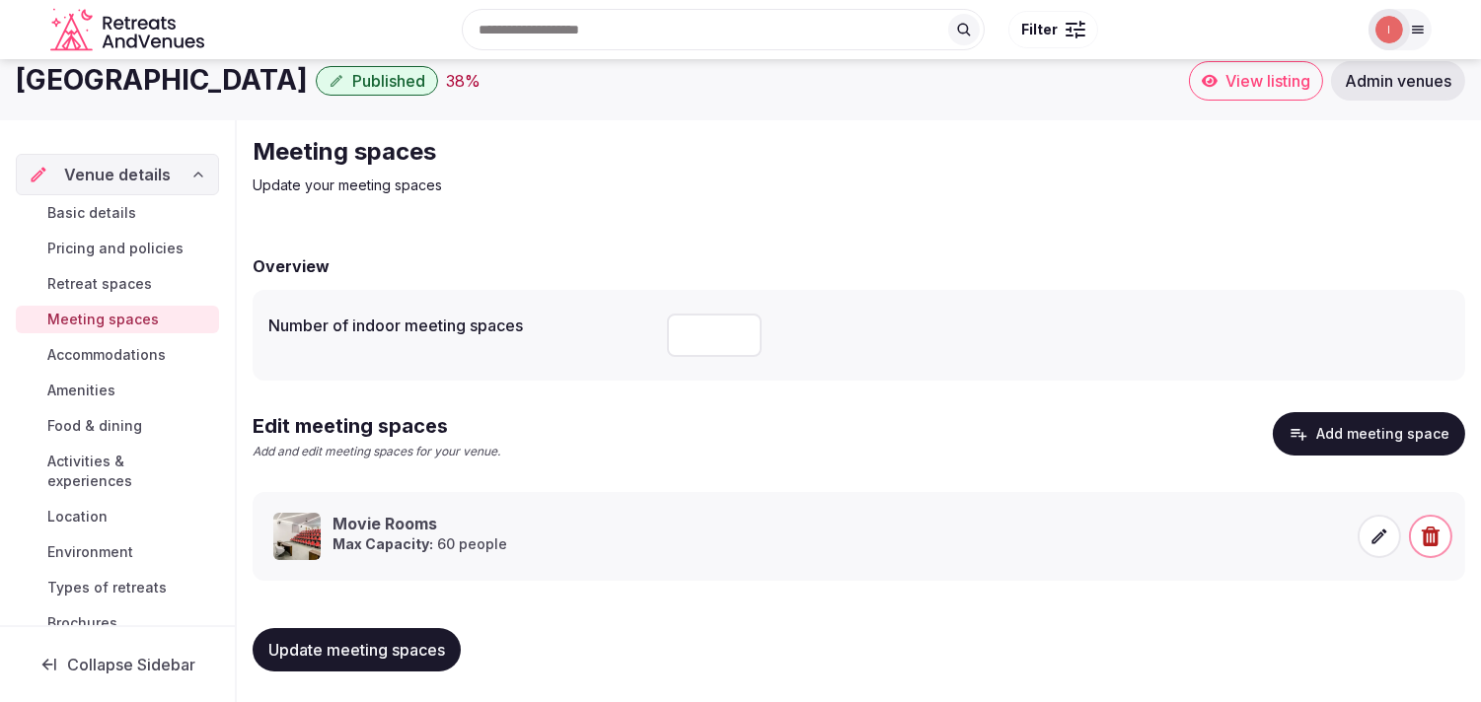
click at [171, 351] on link "Accommodations" at bounding box center [117, 355] width 203 height 28
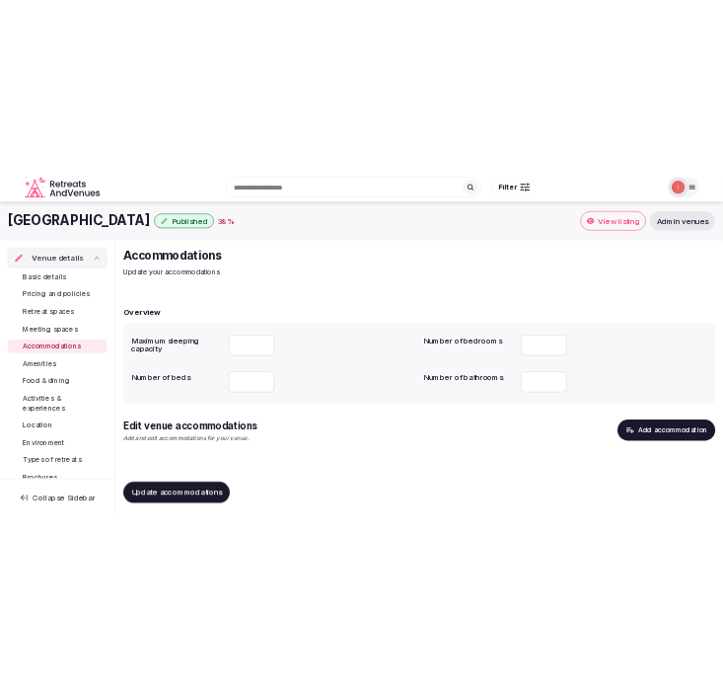
scroll to position [4, 0]
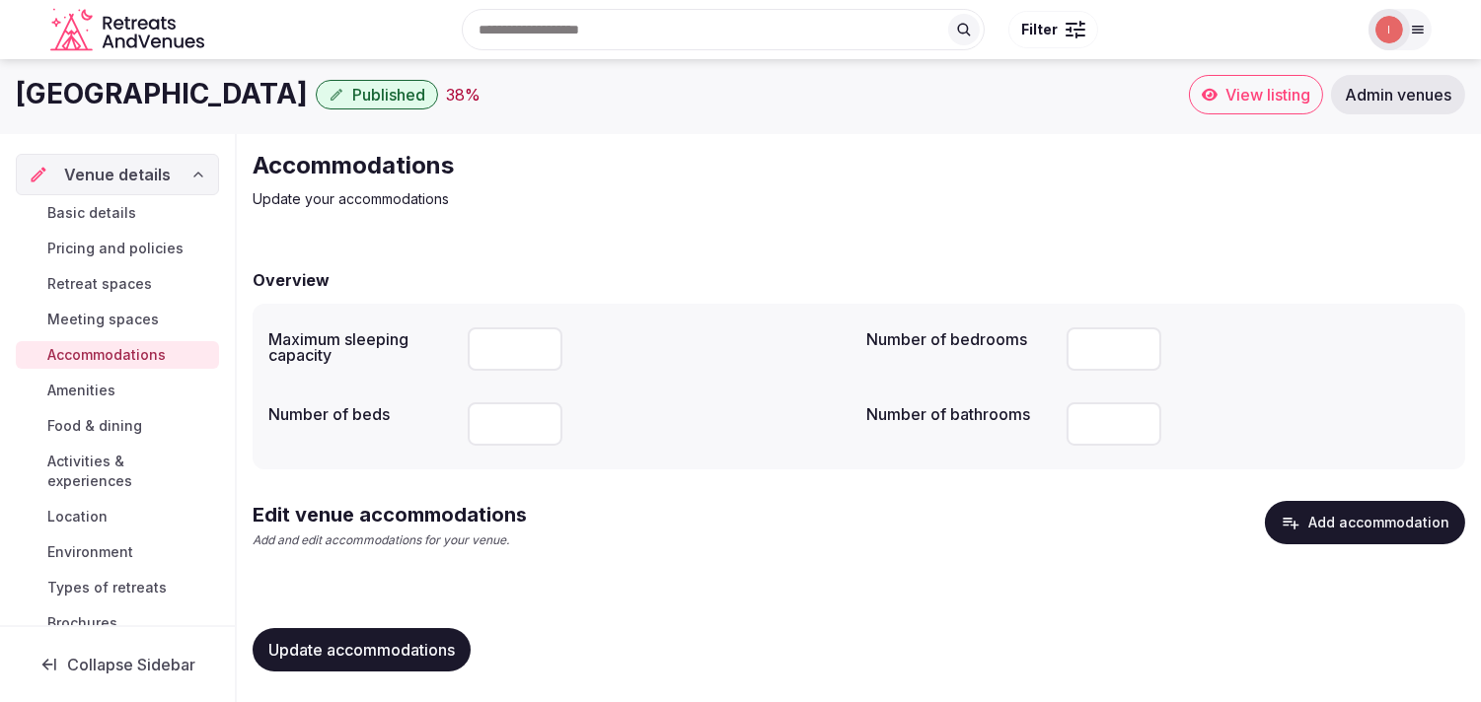
click at [454, 651] on span "Update accommodations" at bounding box center [361, 650] width 186 height 20
click at [1354, 529] on button "Add accommodation" at bounding box center [1365, 522] width 200 height 43
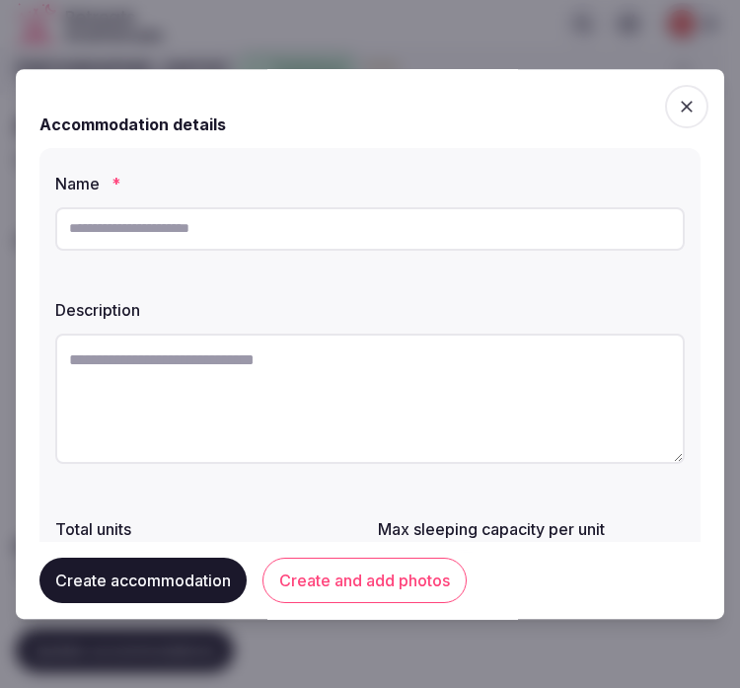
click at [491, 223] on input "text" at bounding box center [369, 228] width 629 height 43
type input "**********"
click at [346, 427] on textarea at bounding box center [369, 398] width 629 height 130
type textarea "*"
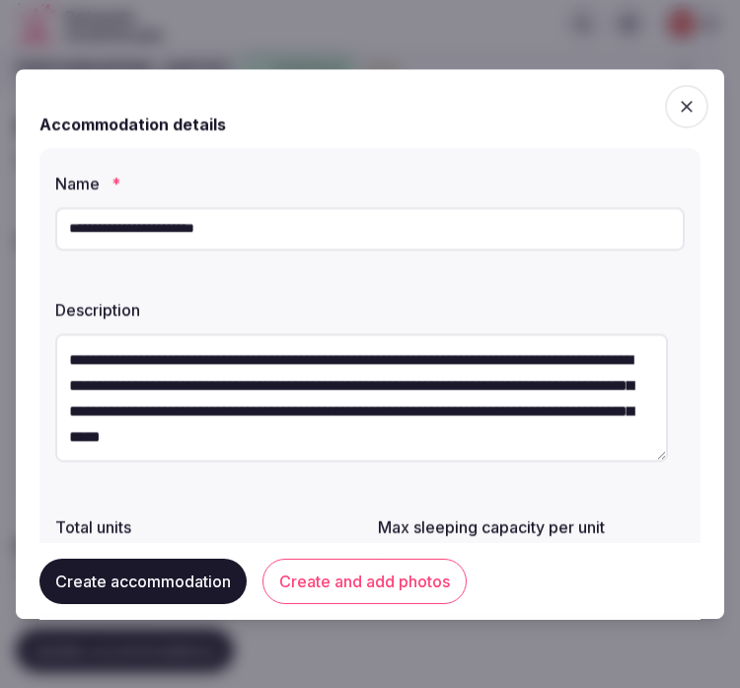
type textarea "**********"
click at [343, 587] on button "Create and add photos" at bounding box center [364, 579] width 204 height 45
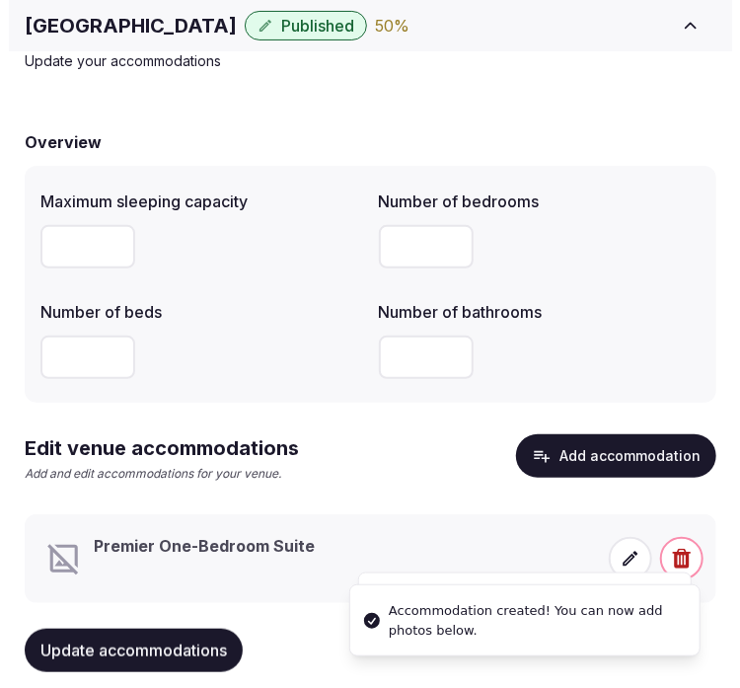
scroll to position [139, 0]
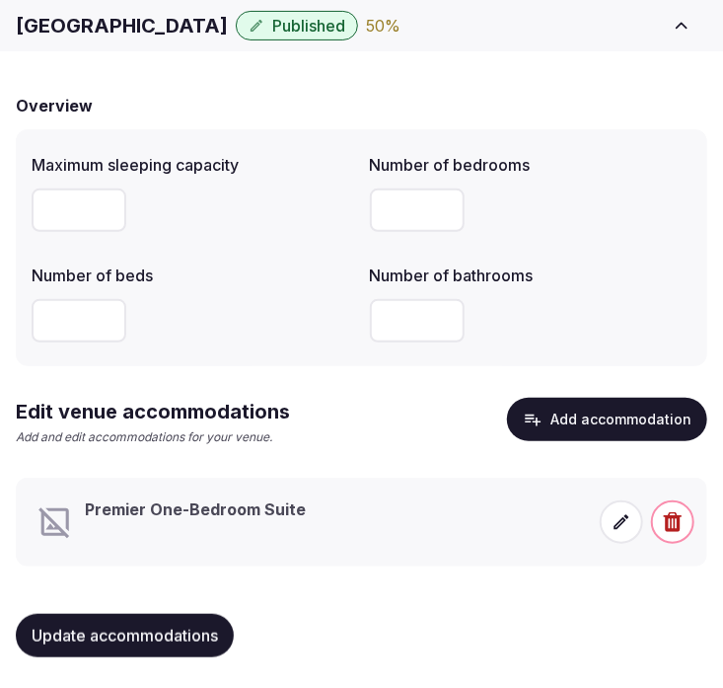
click at [252, 516] on h3 "Premier One-Bedroom Suite" at bounding box center [196, 509] width 221 height 22
click at [626, 524] on icon at bounding box center [622, 522] width 20 height 20
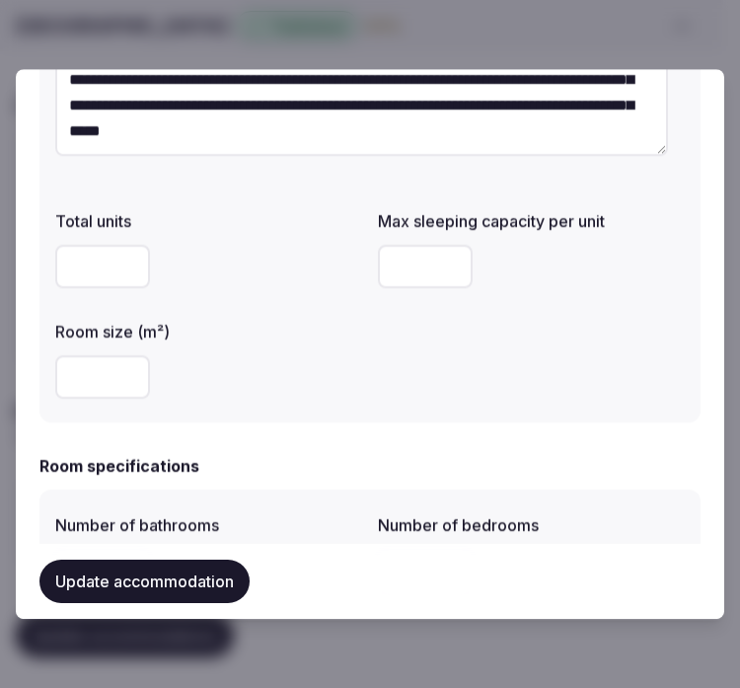
scroll to position [342, 0]
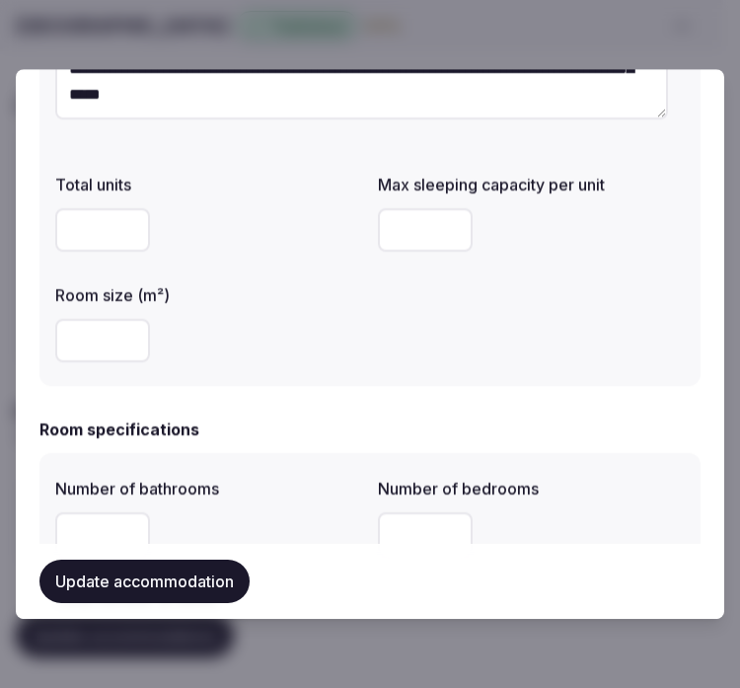
click at [102, 351] on input "number" at bounding box center [102, 340] width 95 height 43
click at [390, 239] on input "number" at bounding box center [425, 229] width 95 height 43
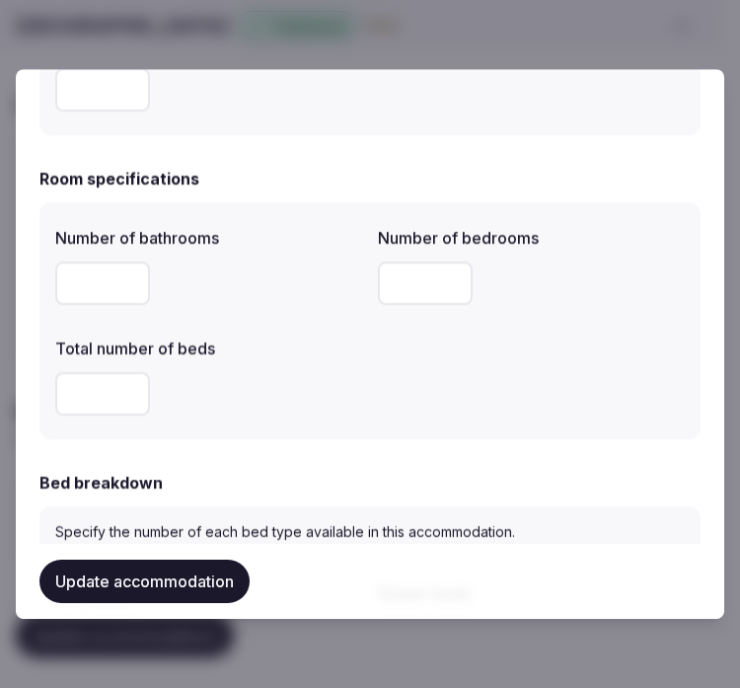
scroll to position [599, 0]
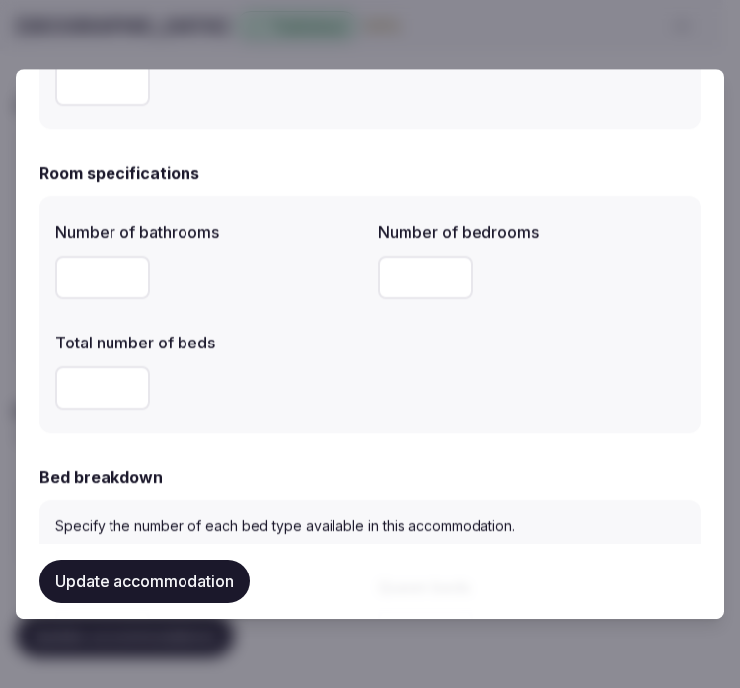
type input "*"
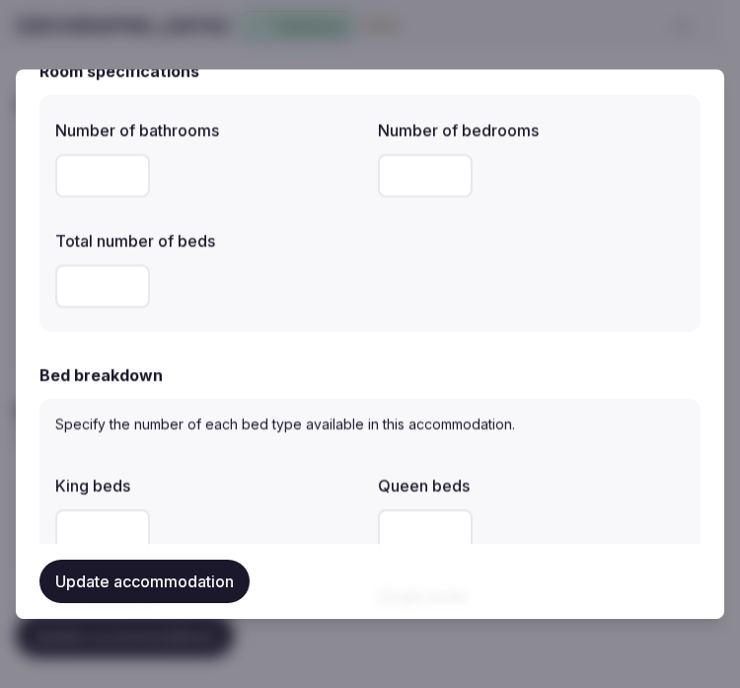
scroll to position [715, 0]
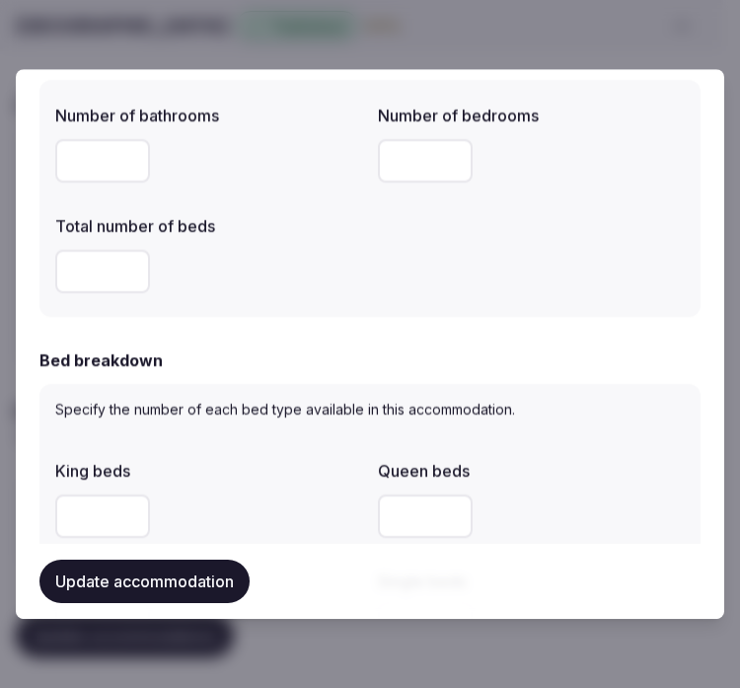
click at [110, 266] on input "number" at bounding box center [102, 271] width 95 height 43
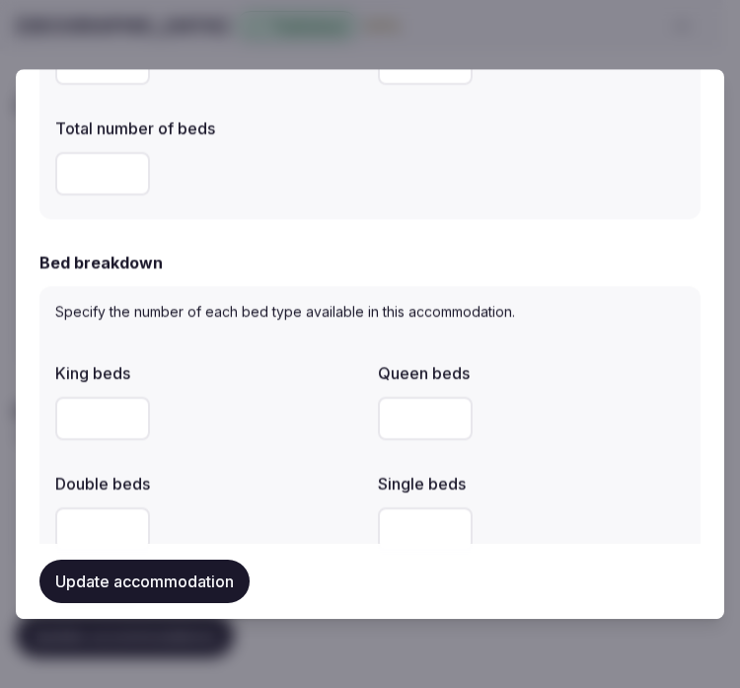
scroll to position [825, 0]
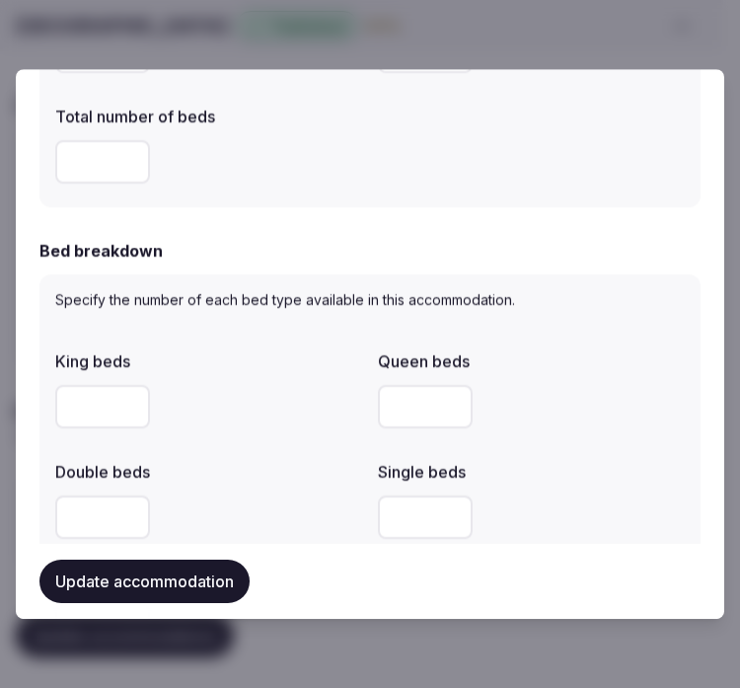
type input "*"
click at [93, 396] on input "number" at bounding box center [102, 406] width 95 height 43
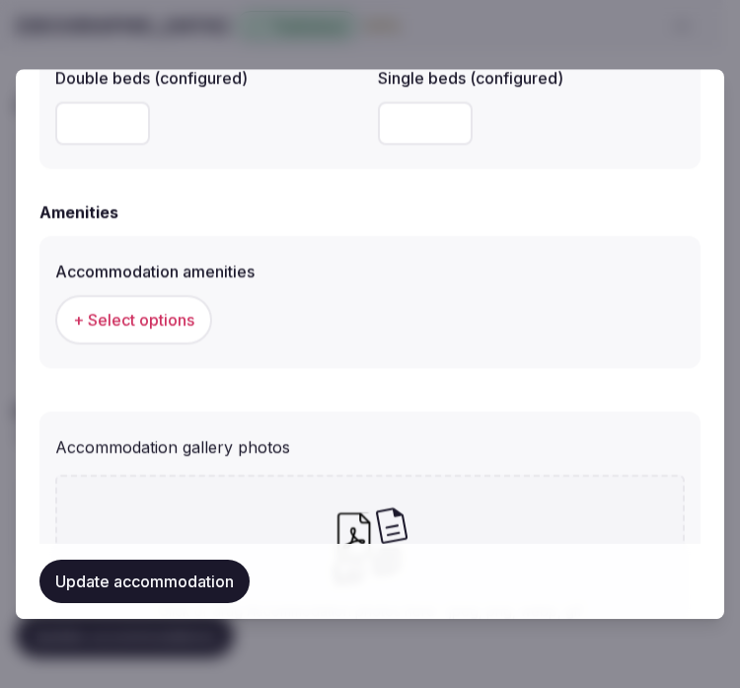
scroll to position [1862, 0]
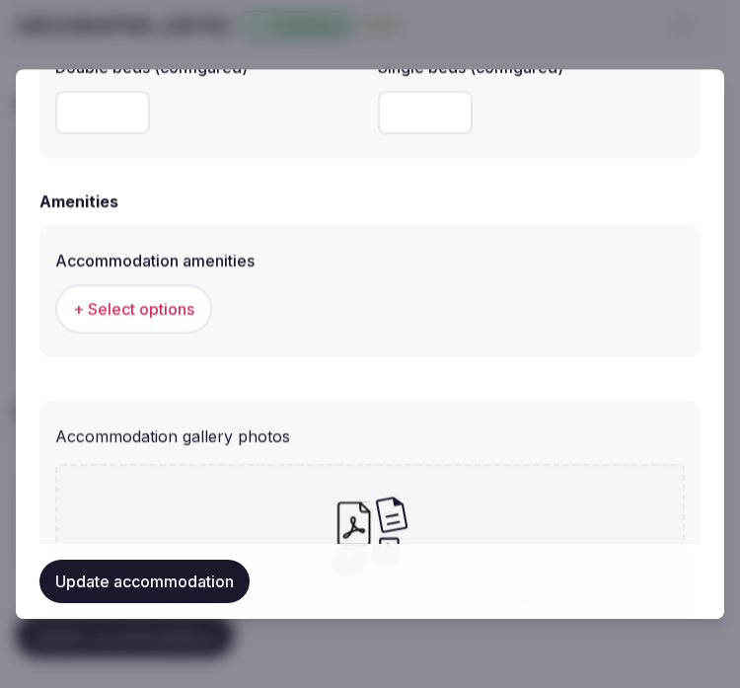
type input "*"
click at [188, 317] on button "+ Select options" at bounding box center [133, 308] width 157 height 49
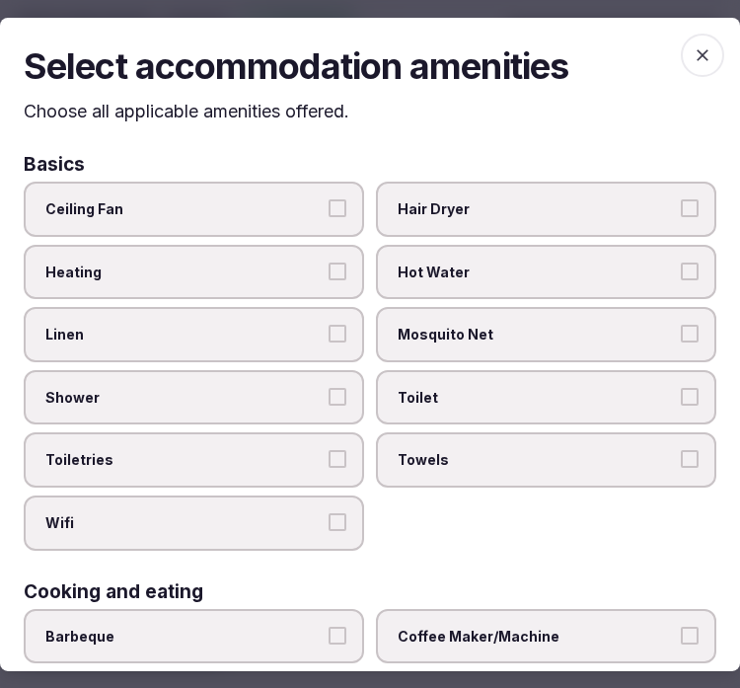
click at [328, 325] on button "Linen" at bounding box center [337, 334] width 18 height 18
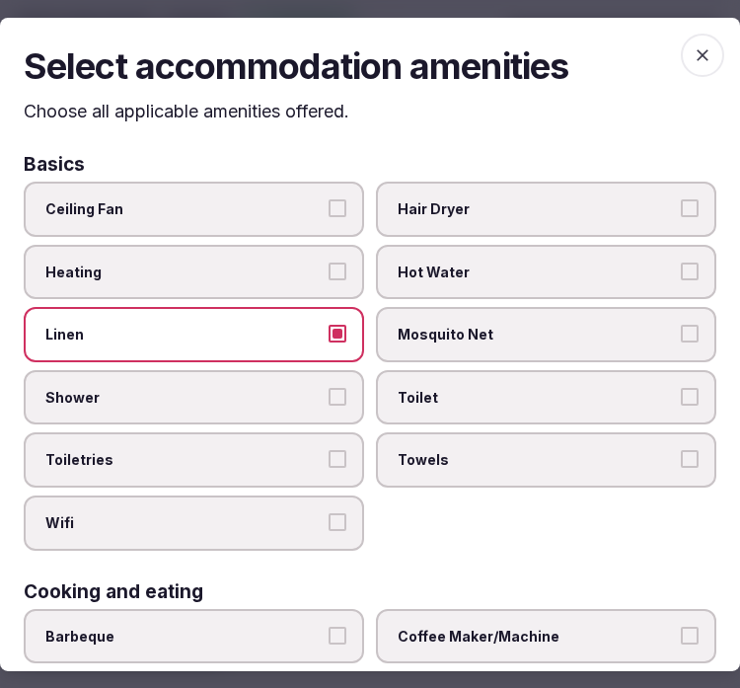
click at [332, 379] on label "Shower" at bounding box center [194, 397] width 340 height 55
click at [332, 388] on button "Shower" at bounding box center [337, 397] width 18 height 18
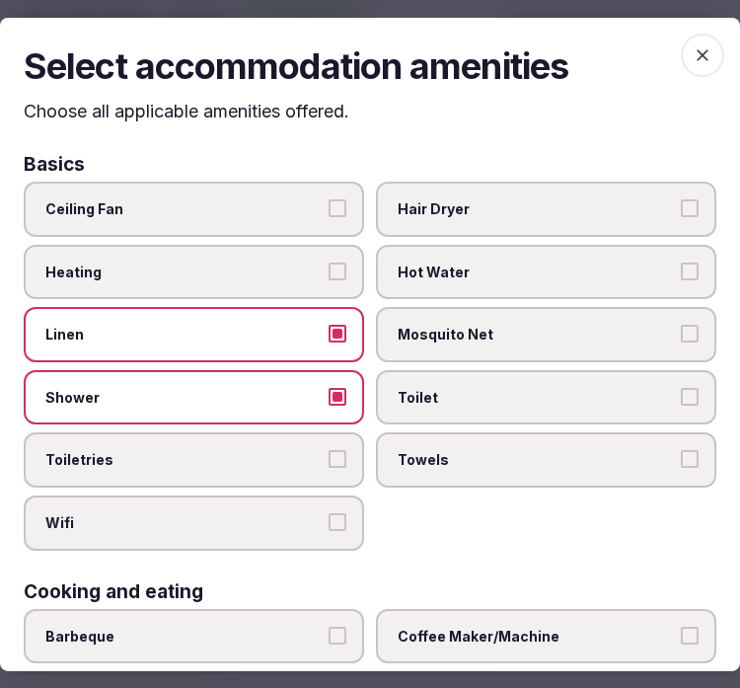
click at [328, 452] on button "Toiletries" at bounding box center [337, 459] width 18 height 18
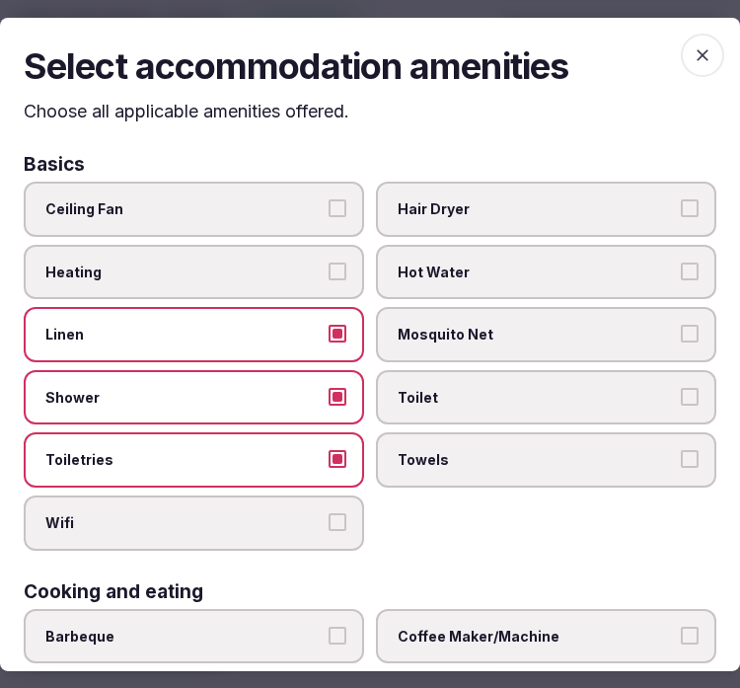
click at [329, 517] on button "Wifi" at bounding box center [337, 522] width 18 height 18
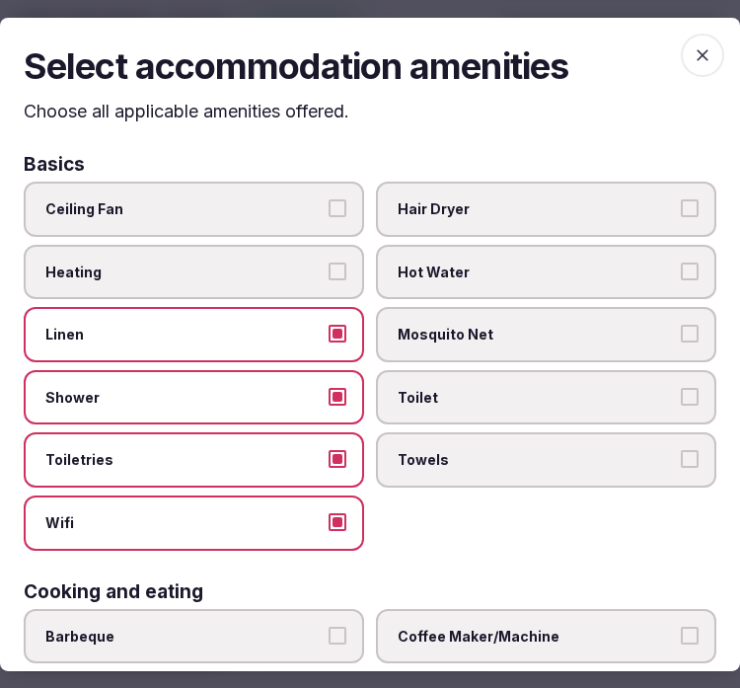
click at [685, 461] on label "Towels" at bounding box center [546, 459] width 340 height 55
click at [685, 461] on button "Towels" at bounding box center [690, 459] width 18 height 18
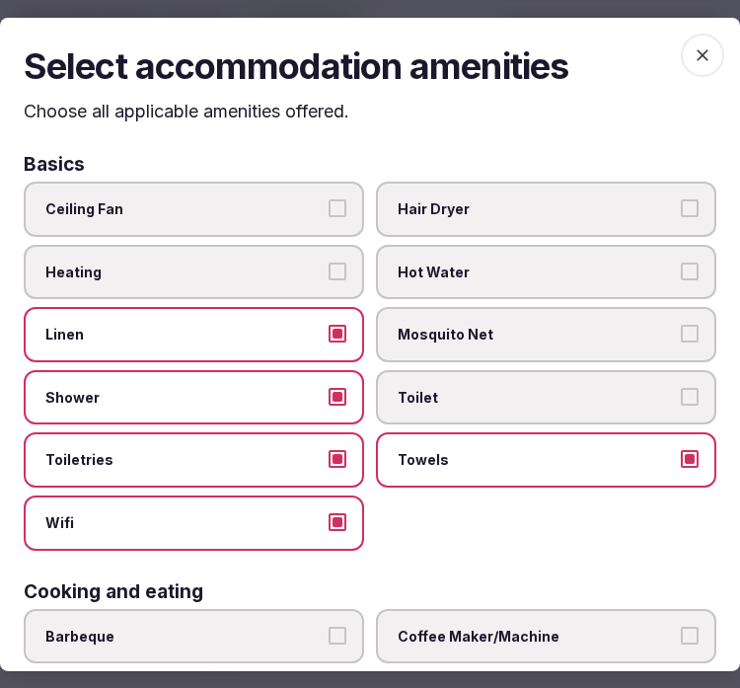
click at [688, 396] on label "Toilet" at bounding box center [546, 397] width 340 height 55
click at [688, 396] on button "Toilet" at bounding box center [690, 397] width 18 height 18
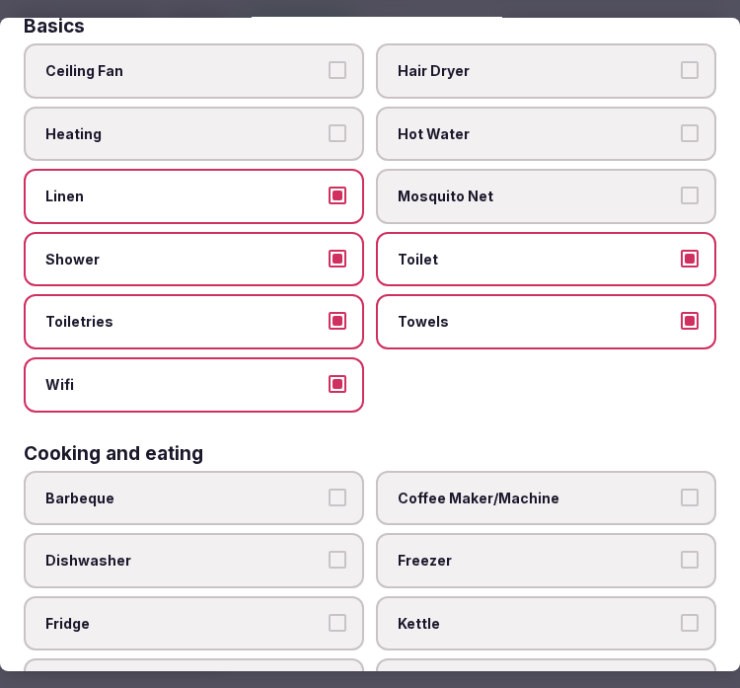
scroll to position [153, 0]
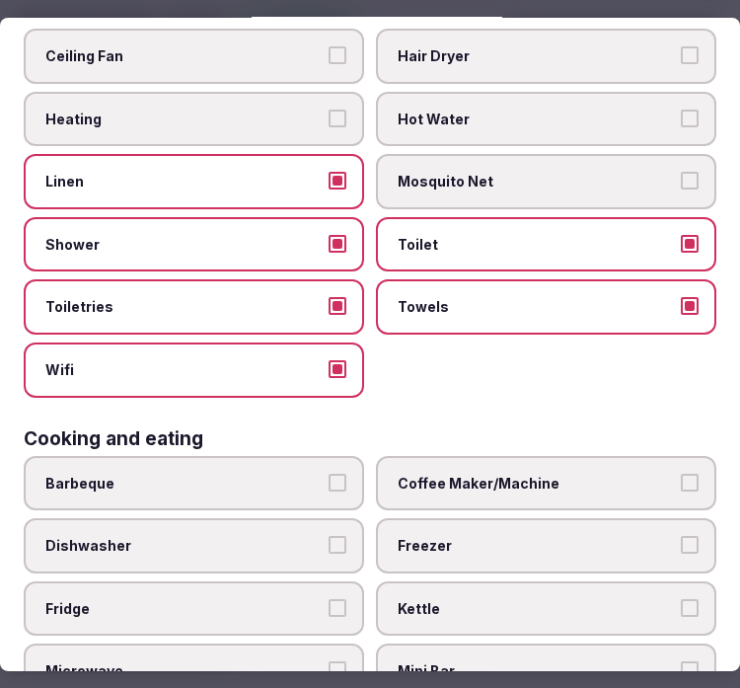
click at [681, 473] on button "Coffee Maker/Machine" at bounding box center [690, 482] width 18 height 18
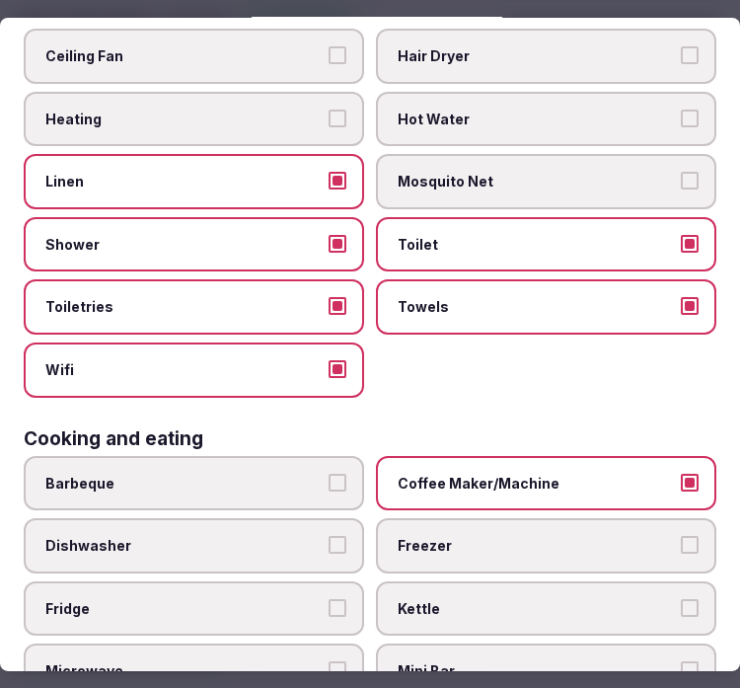
click at [681, 473] on button "Coffee Maker/Machine" at bounding box center [690, 482] width 18 height 18
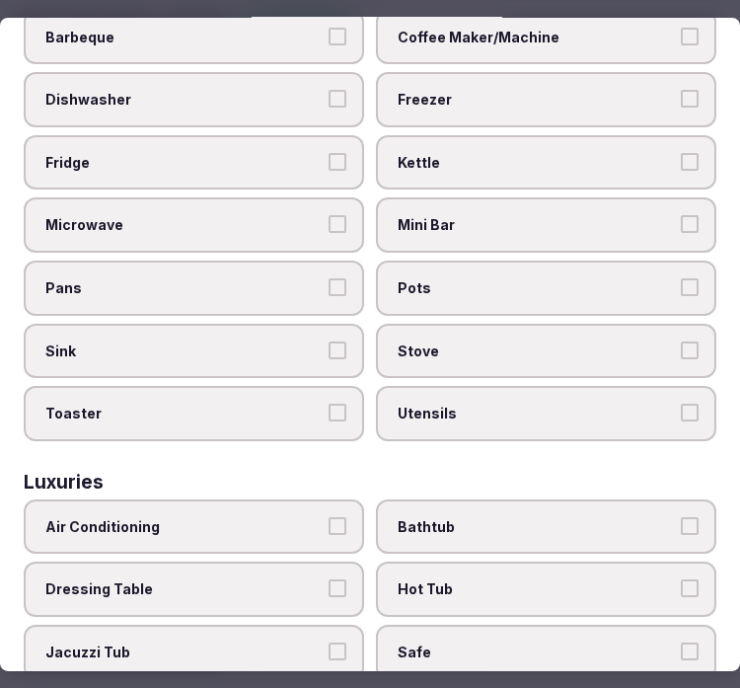
scroll to position [701, 0]
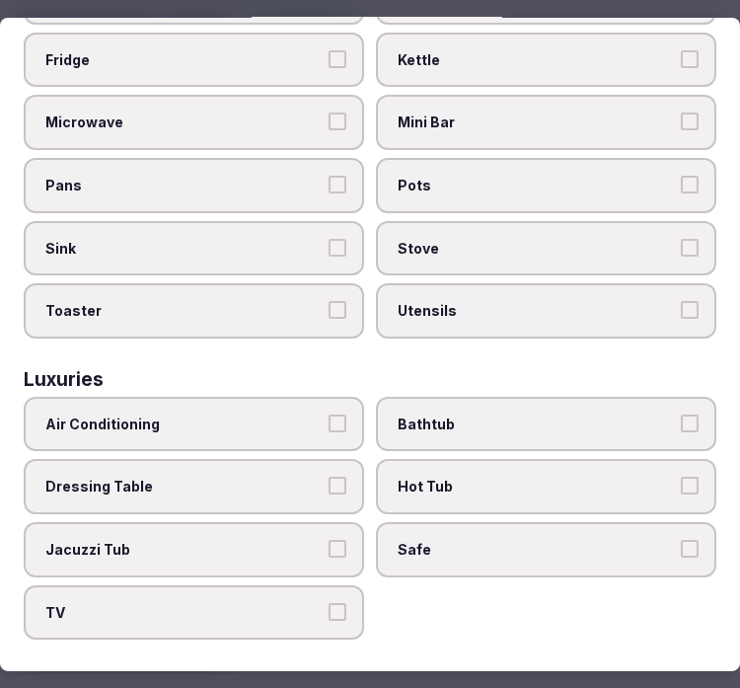
click at [328, 411] on label "Air Conditioning" at bounding box center [194, 424] width 340 height 55
click at [328, 414] on button "Air Conditioning" at bounding box center [337, 423] width 18 height 18
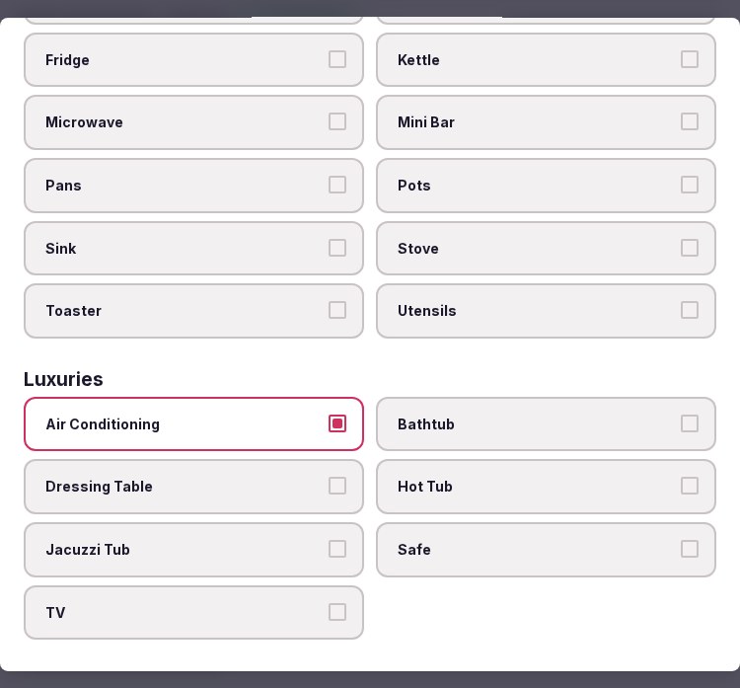
click at [328, 603] on button "TV" at bounding box center [337, 612] width 18 height 18
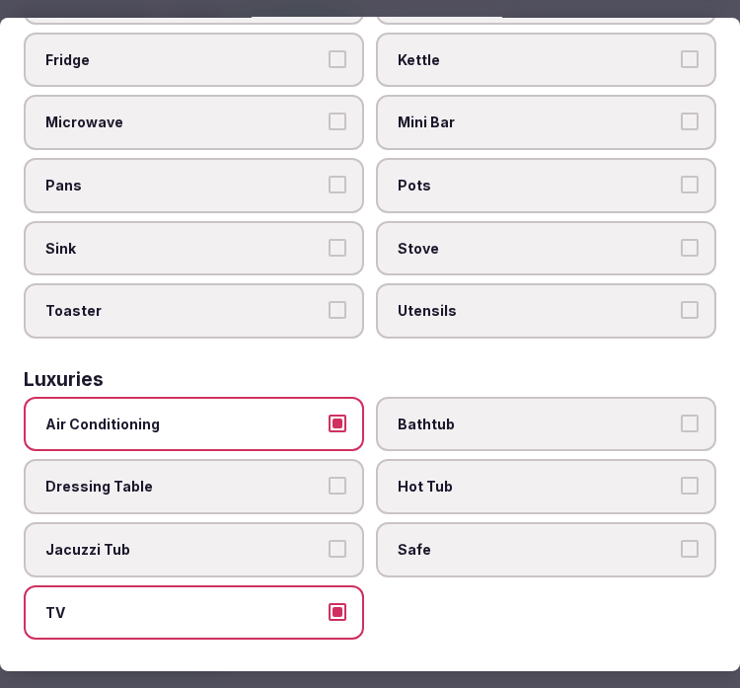
click at [672, 531] on label "Safe" at bounding box center [546, 549] width 340 height 55
click at [681, 540] on button "Safe" at bounding box center [690, 549] width 18 height 18
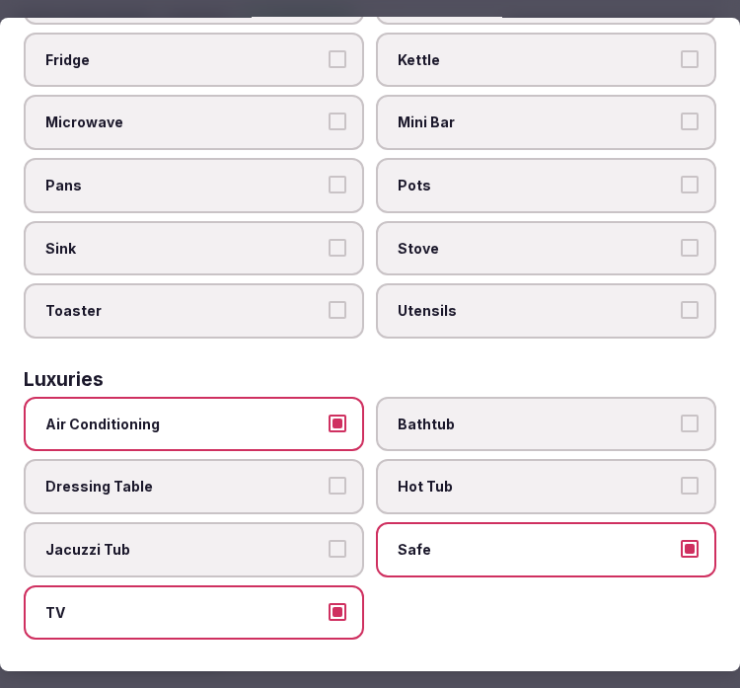
click at [681, 476] on button "Hot Tub" at bounding box center [690, 485] width 18 height 18
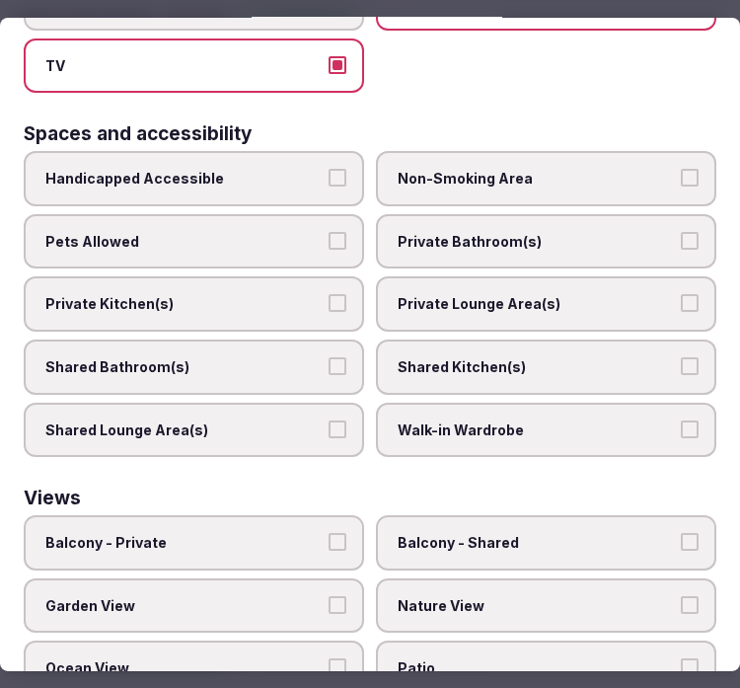
scroll to position [1249, 0]
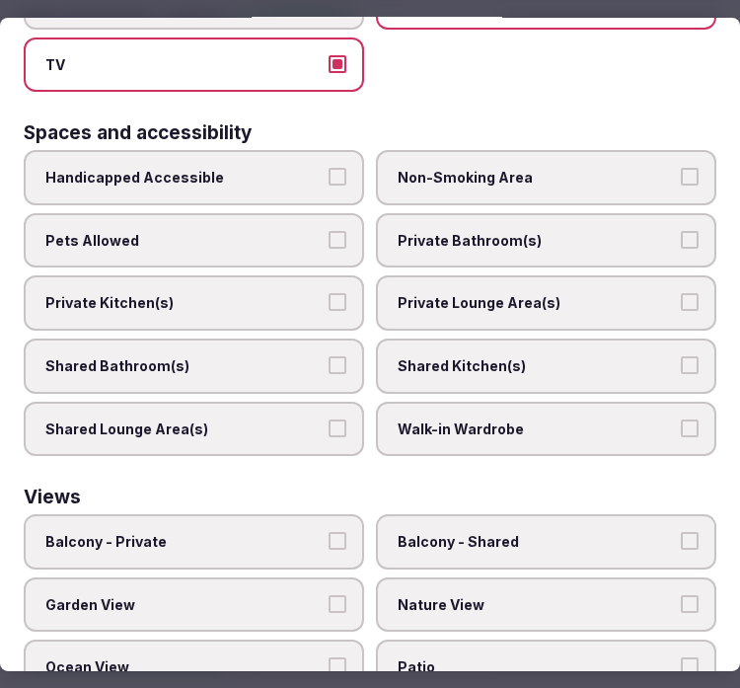
click at [589, 213] on label "Private Bathroom(s)" at bounding box center [546, 240] width 340 height 55
click at [681, 231] on button "Private Bathroom(s)" at bounding box center [690, 240] width 18 height 18
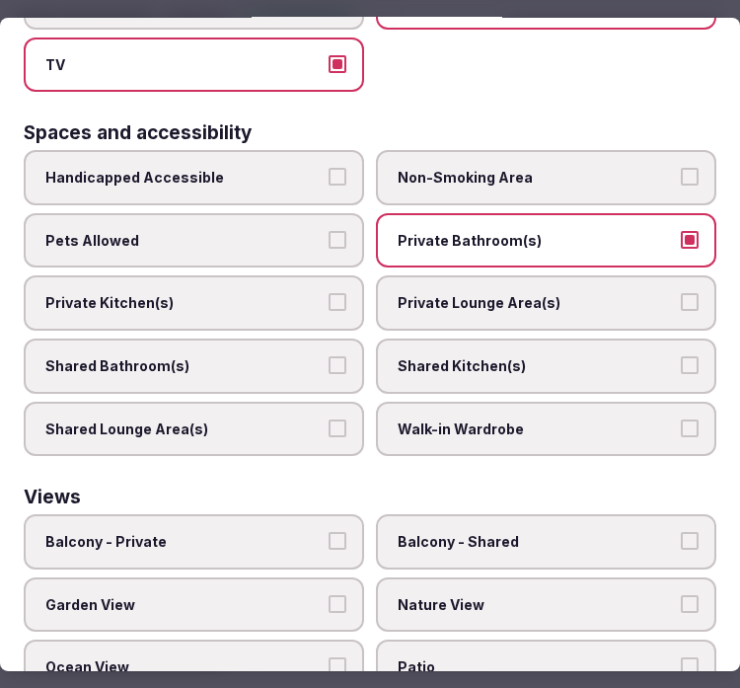
click at [619, 293] on span "Private Lounge Area(s)" at bounding box center [536, 303] width 277 height 20
click at [681, 293] on button "Private Lounge Area(s)" at bounding box center [690, 302] width 18 height 18
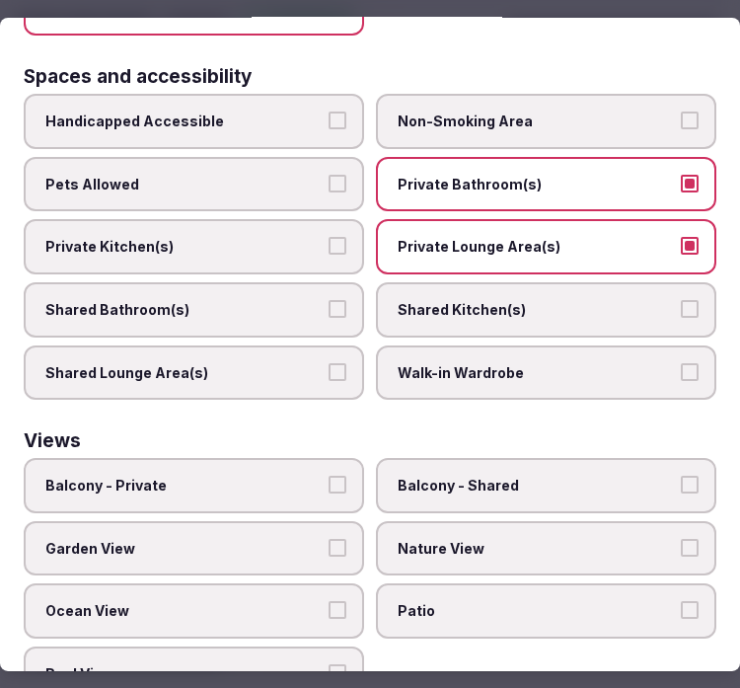
scroll to position [1310, 0]
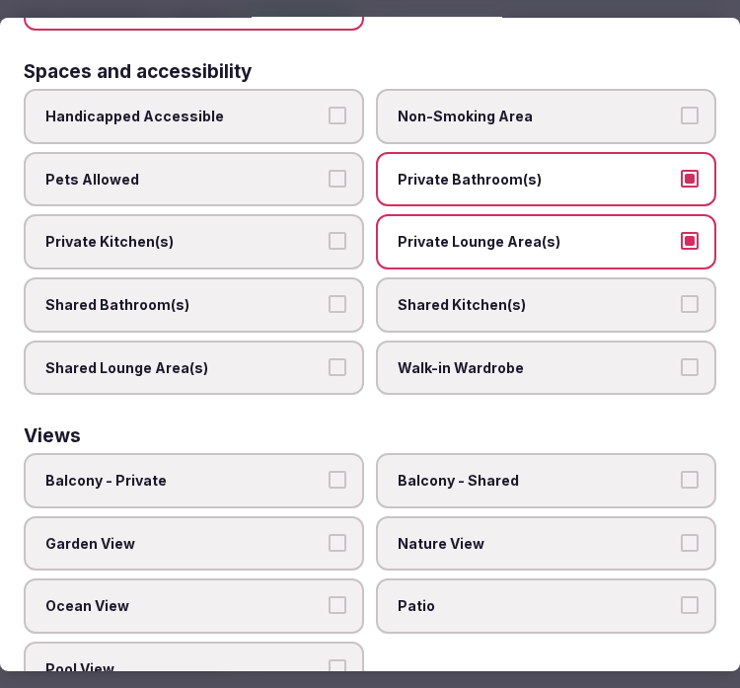
click at [349, 453] on label "Balcony - Private" at bounding box center [194, 480] width 340 height 55
click at [346, 471] on button "Balcony - Private" at bounding box center [337, 480] width 18 height 18
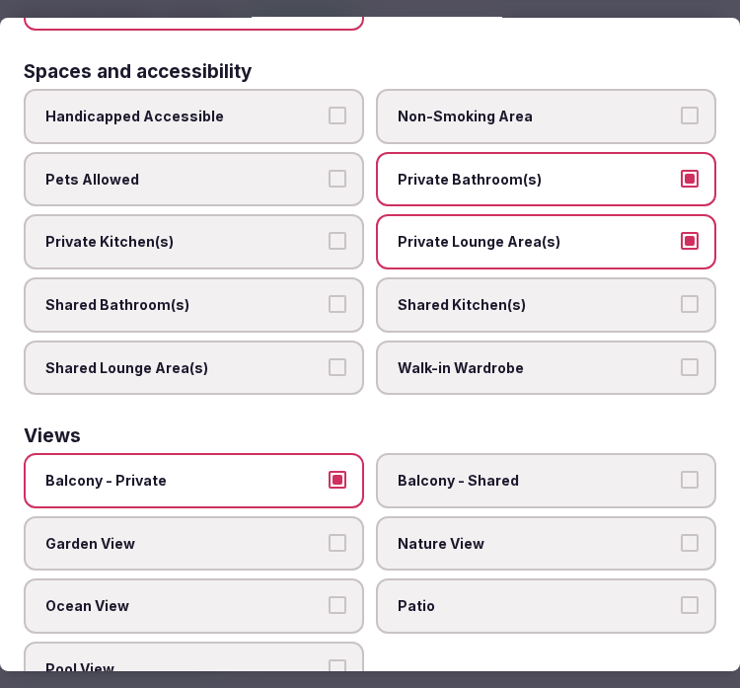
click at [530, 516] on label "Nature View" at bounding box center [546, 543] width 340 height 55
click at [681, 534] on button "Nature View" at bounding box center [690, 543] width 18 height 18
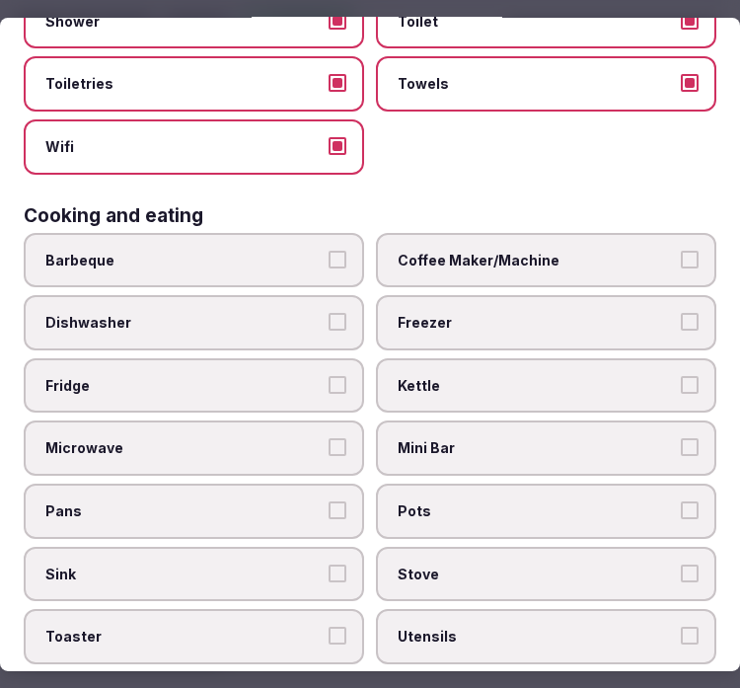
scroll to position [0, 0]
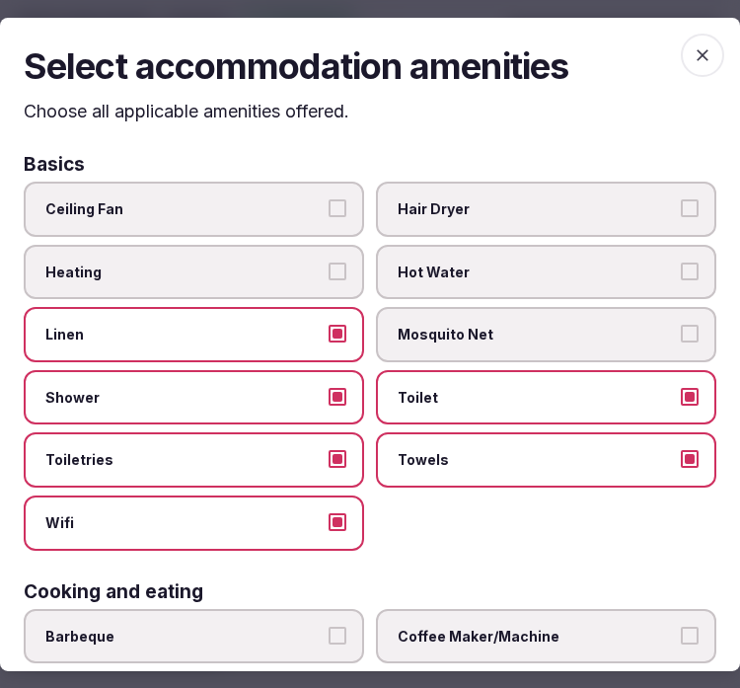
click at [692, 49] on icon "button" at bounding box center [702, 54] width 20 height 20
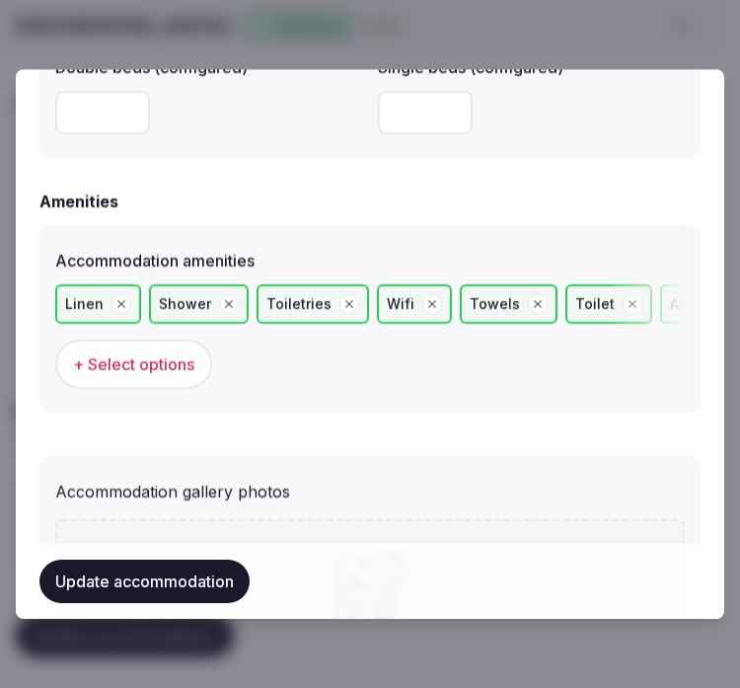
click at [122, 568] on button "Update accommodation" at bounding box center [144, 580] width 210 height 43
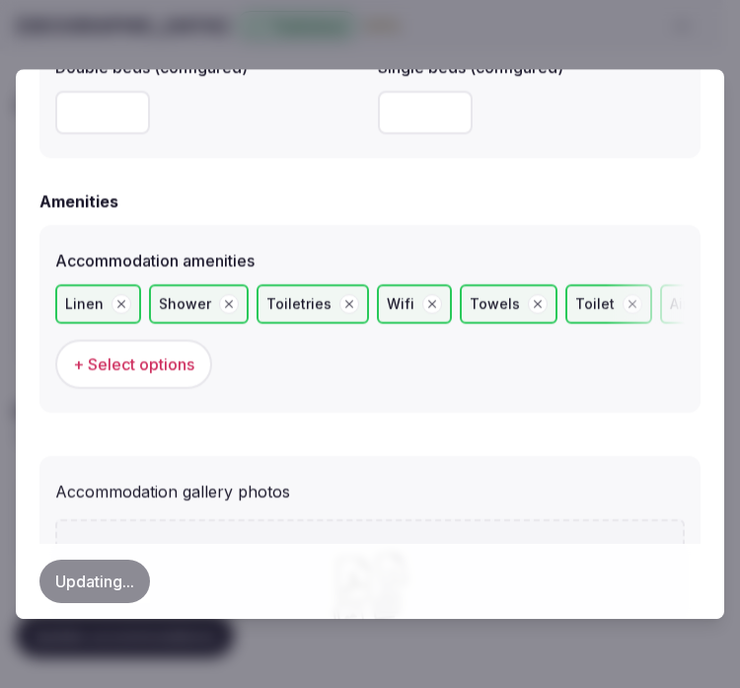
scroll to position [134, 0]
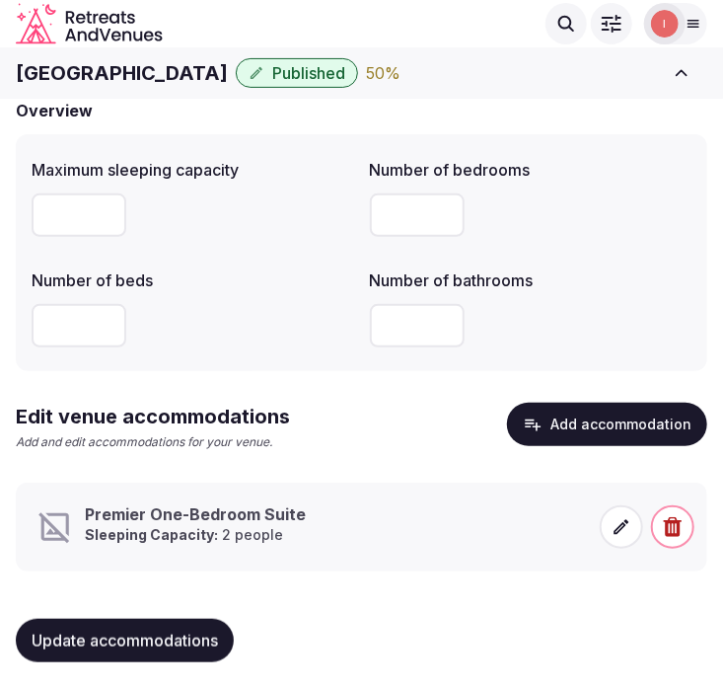
click at [633, 526] on span at bounding box center [621, 526] width 43 height 43
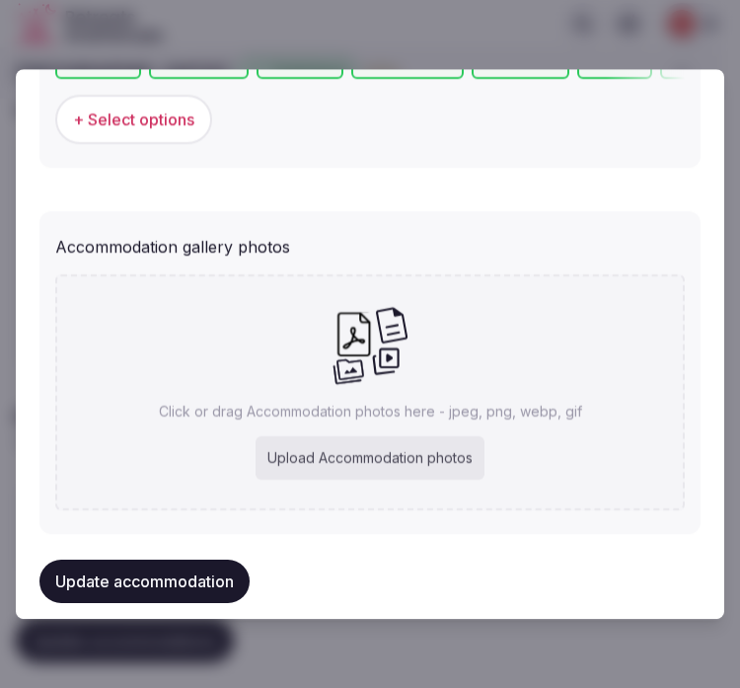
scroll to position [2131, 0]
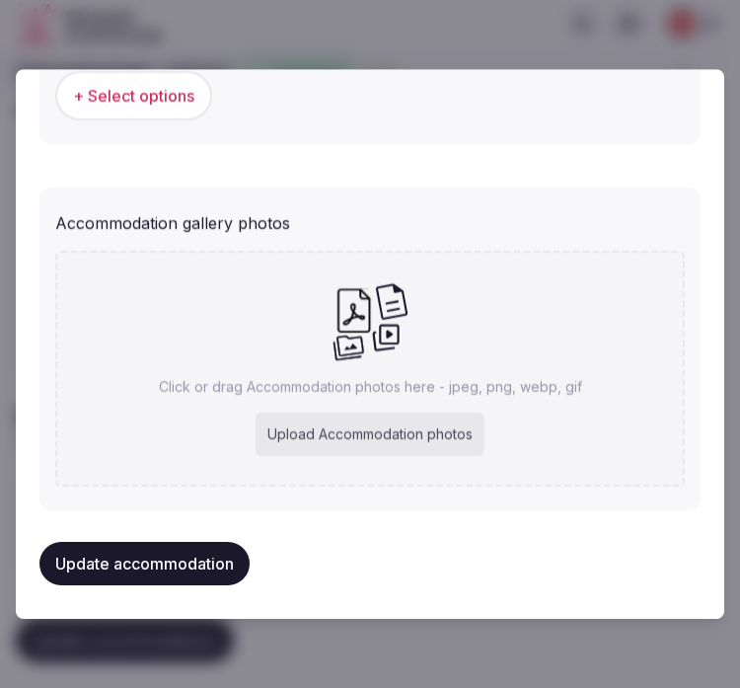
click at [411, 412] on div "Upload Accommodation photos" at bounding box center [369, 433] width 229 height 43
click at [312, 417] on div "Upload Accommodation photos" at bounding box center [369, 433] width 229 height 43
type input "**********"
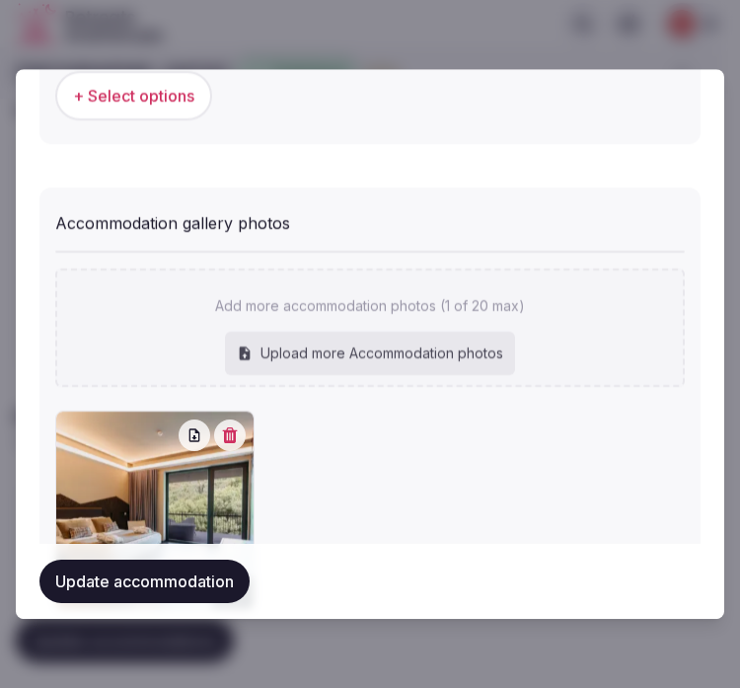
click at [95, 570] on button "Update accommodation" at bounding box center [144, 580] width 210 height 43
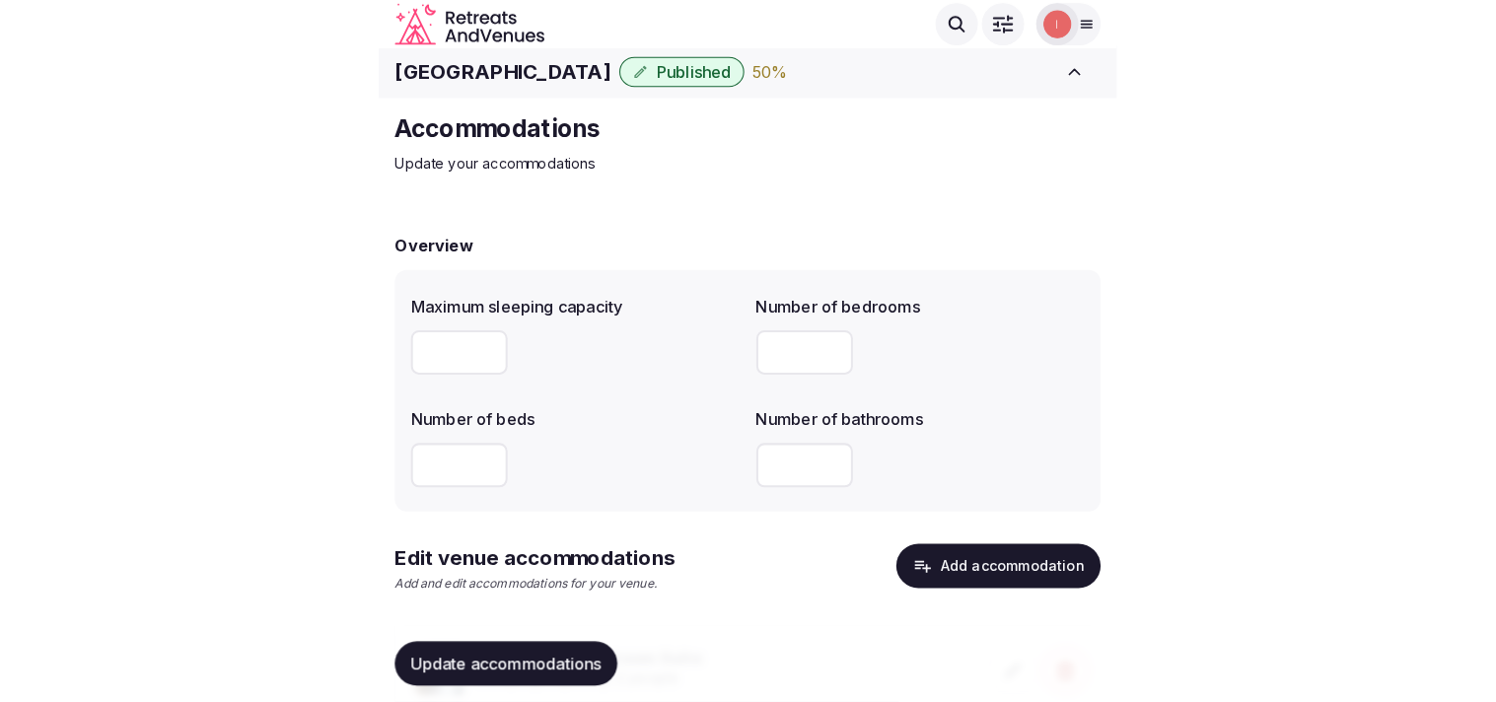
scroll to position [0, 0]
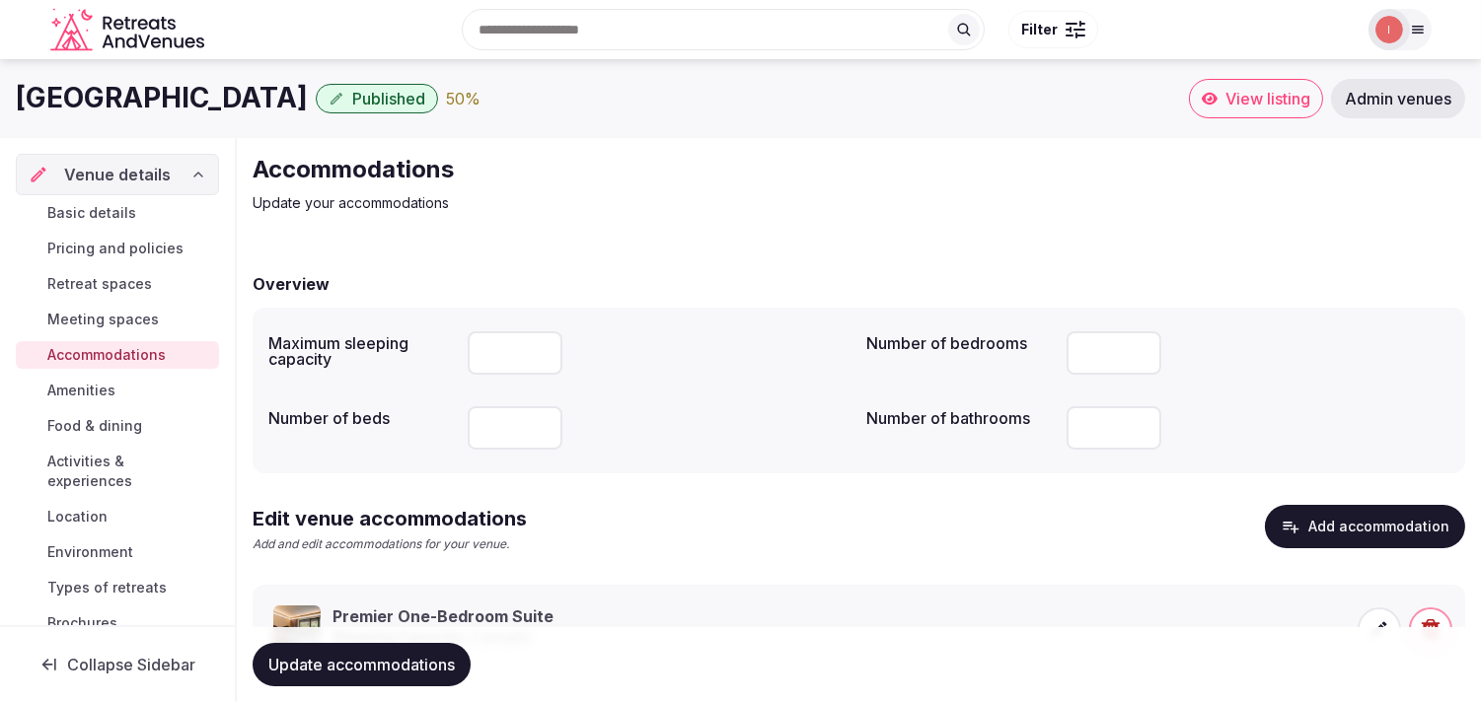
click at [74, 387] on span "Amenities" at bounding box center [81, 391] width 68 height 20
click at [96, 395] on span "Amenities" at bounding box center [81, 391] width 68 height 20
click at [92, 385] on span "Amenities" at bounding box center [81, 391] width 68 height 20
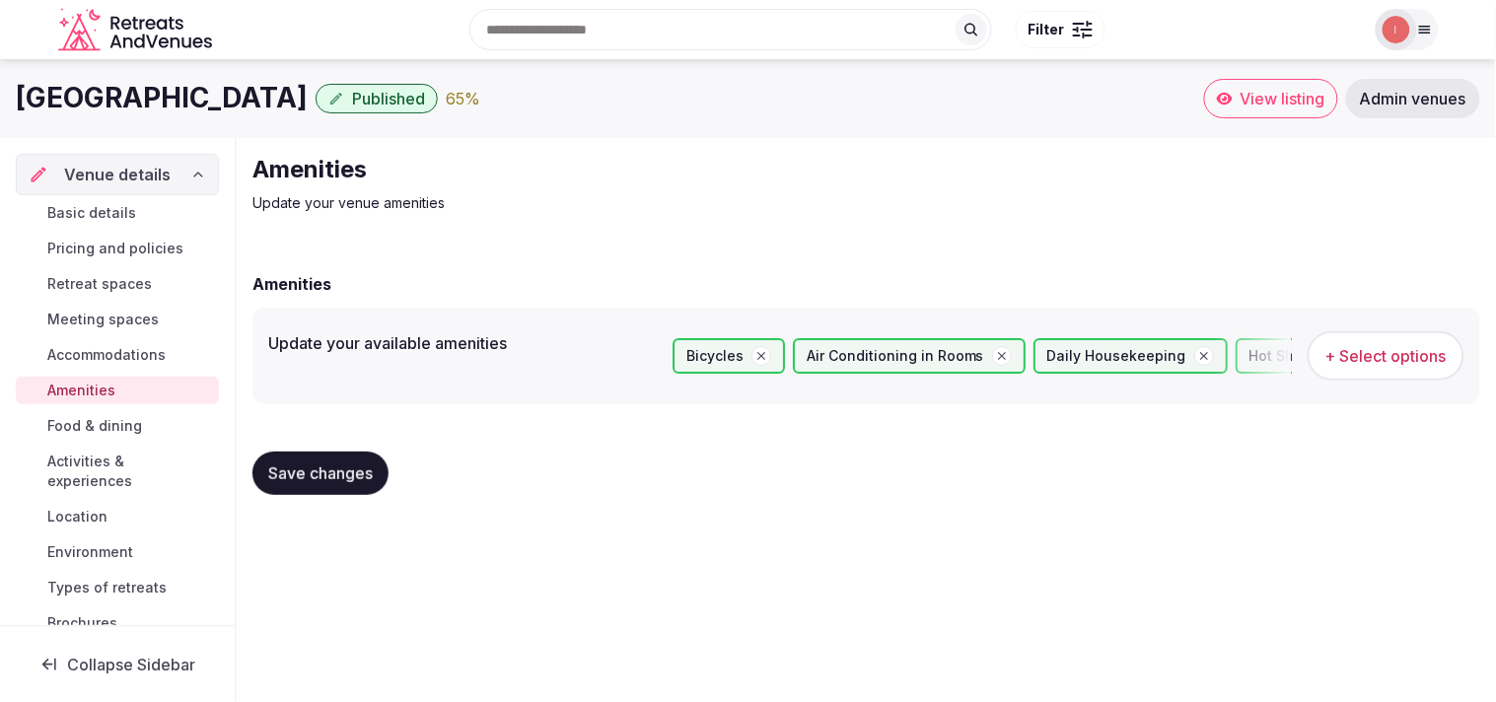
click at [119, 429] on span "Food & dining" at bounding box center [94, 426] width 95 height 20
click at [130, 427] on span "Food & dining" at bounding box center [94, 426] width 95 height 20
click at [277, 480] on span "Save changes" at bounding box center [320, 474] width 105 height 20
